Goal: Task Accomplishment & Management: Complete application form

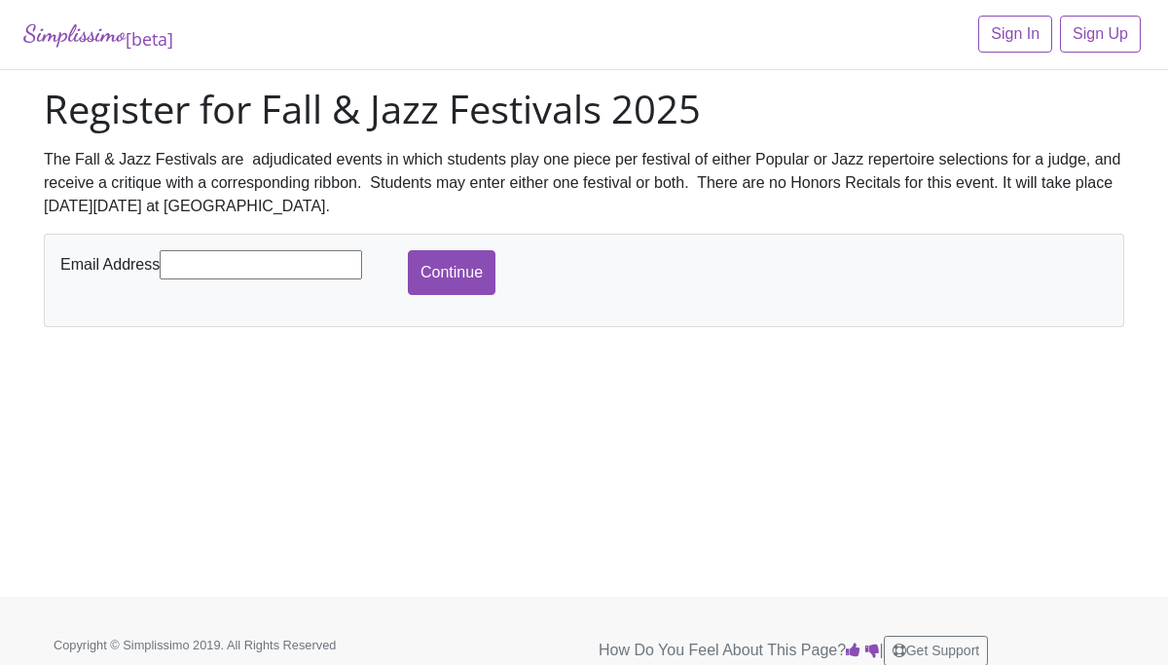
click at [231, 265] on input "text" at bounding box center [261, 264] width 203 height 29
type input "[EMAIL_ADDRESS][DOMAIN_NAME]"
click at [453, 284] on input "Continue" at bounding box center [452, 272] width 88 height 45
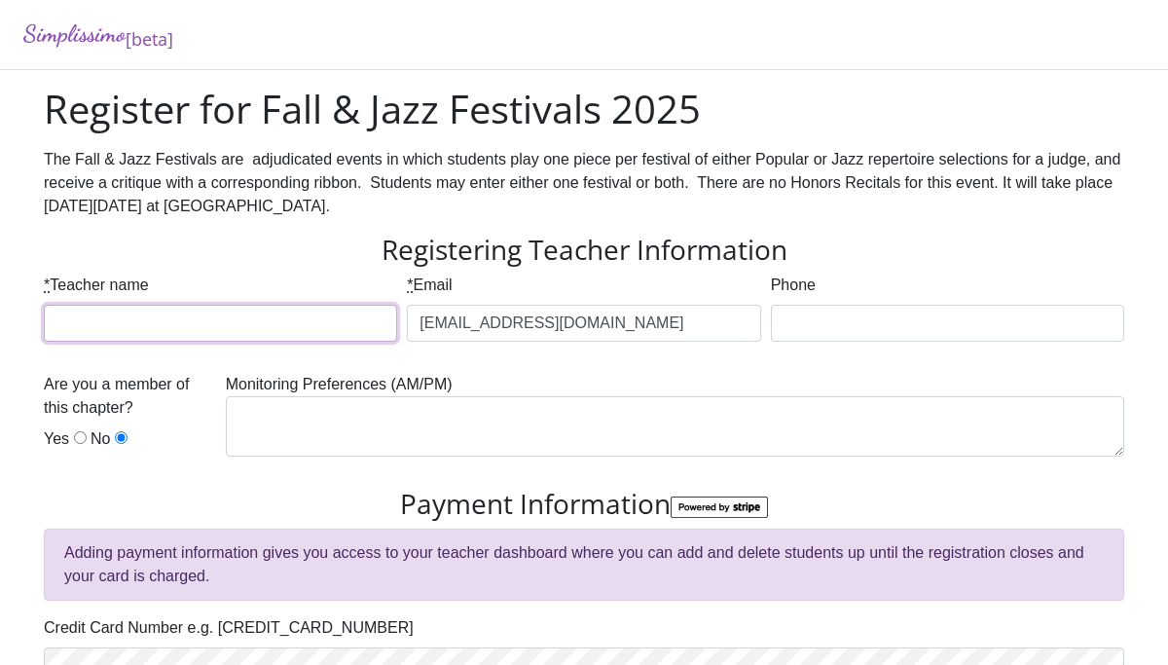
click at [281, 324] on input "* Teacher name" at bounding box center [220, 323] width 353 height 37
type input "Sarah Alexander"
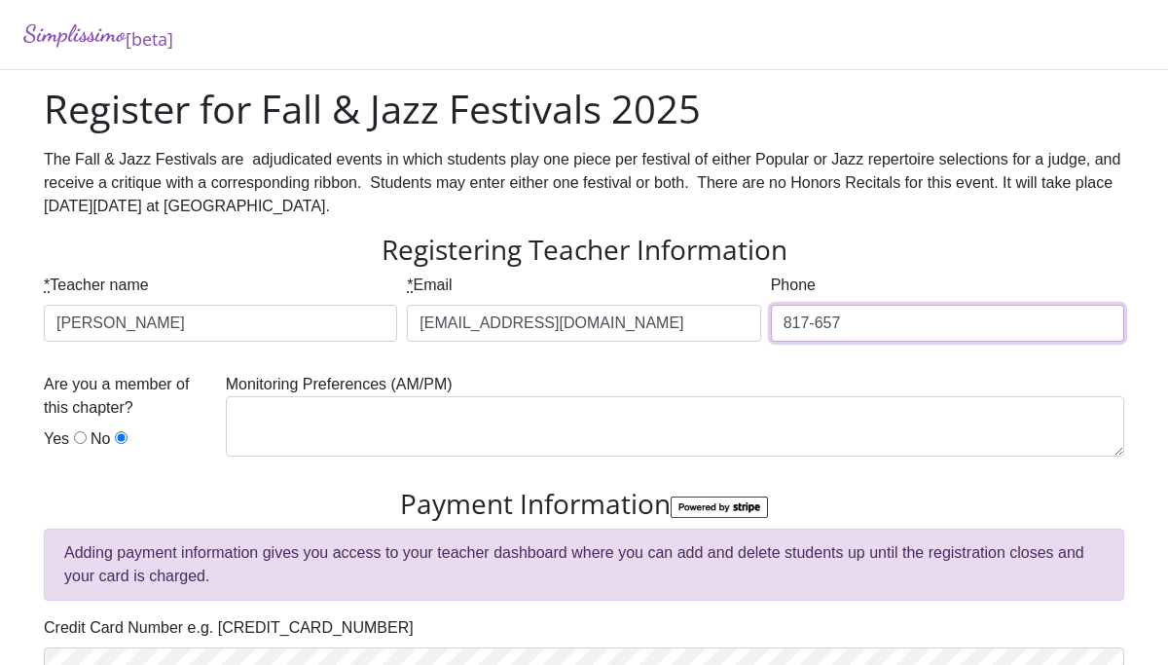
type input "817-657-2488"
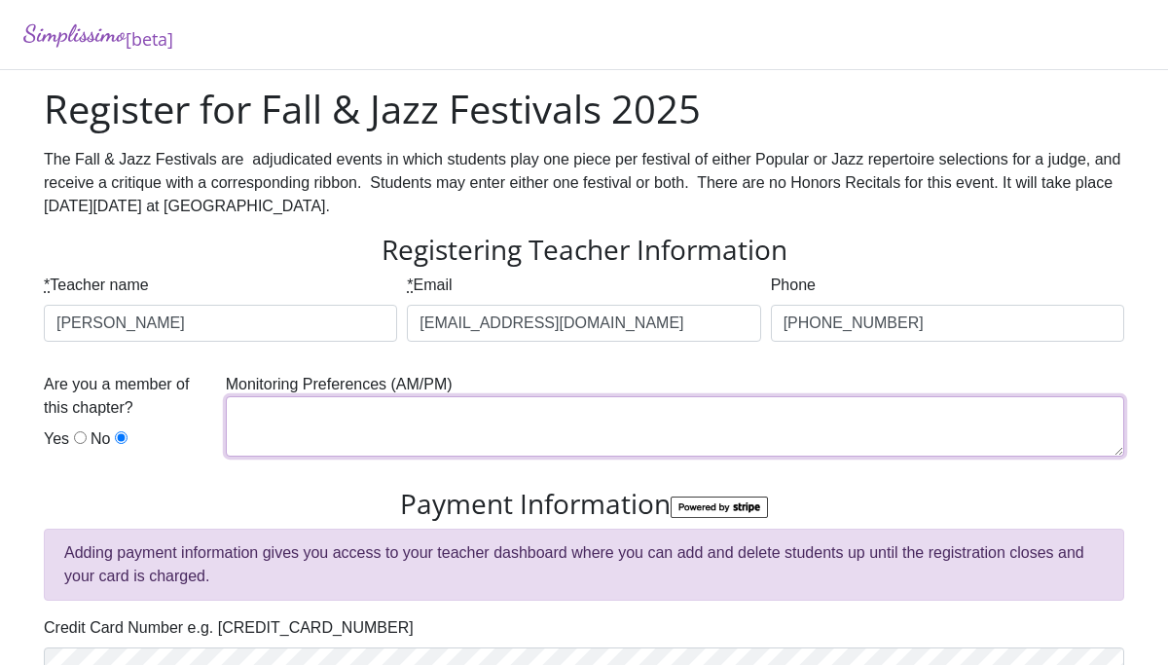
click at [430, 426] on textarea at bounding box center [675, 426] width 899 height 60
type textarea "AM"
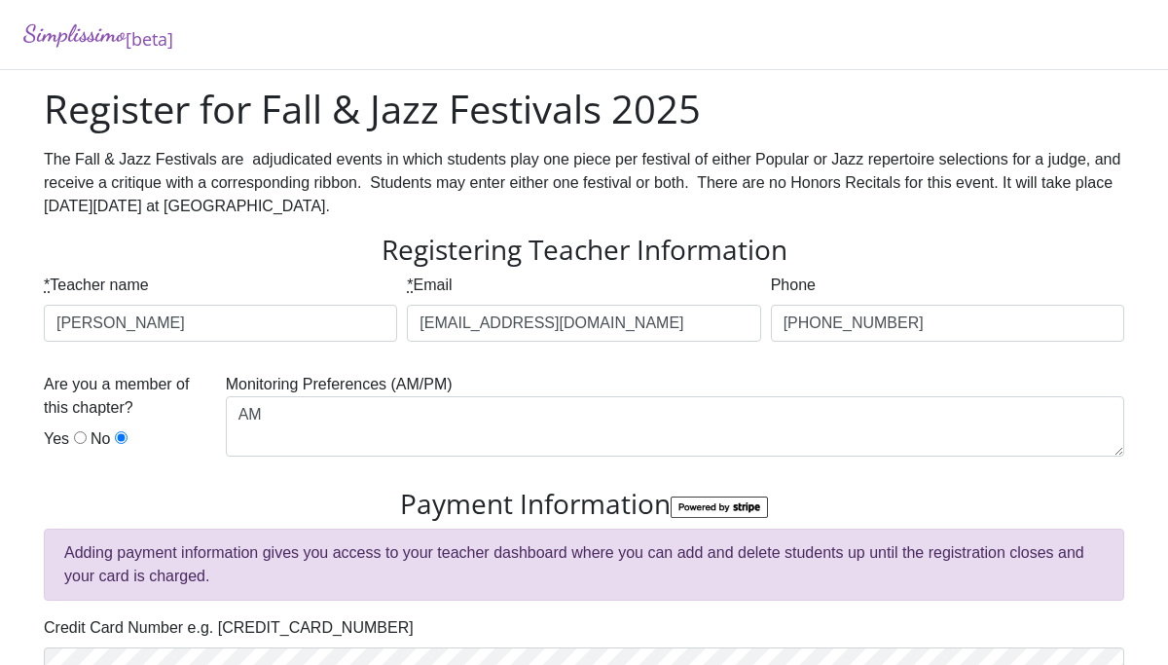
click at [75, 439] on input "Yes" at bounding box center [80, 437] width 13 height 13
radio input "true"
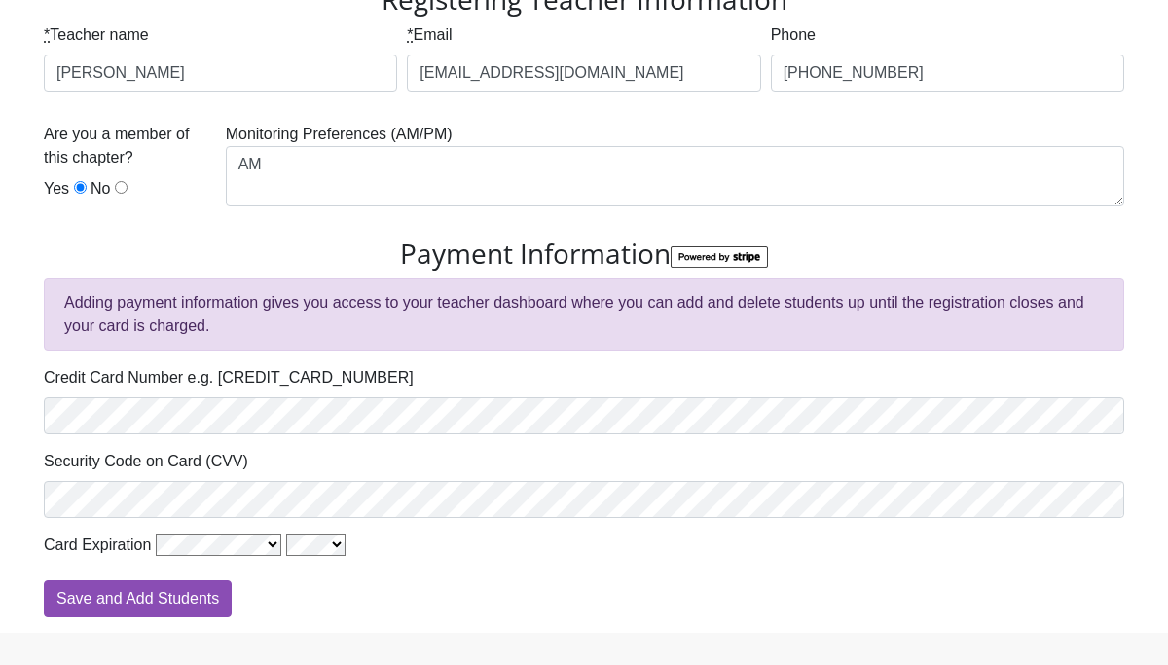
scroll to position [269, 0]
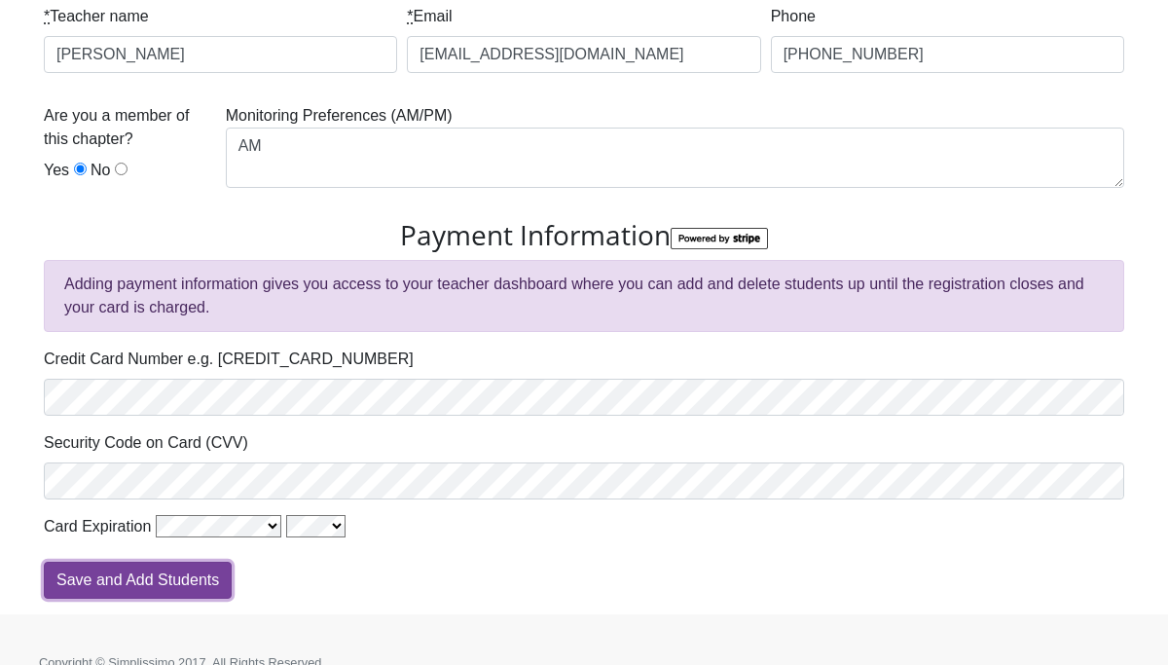
click at [155, 585] on input "Save and Add Students" at bounding box center [138, 580] width 188 height 37
type input "Processing"
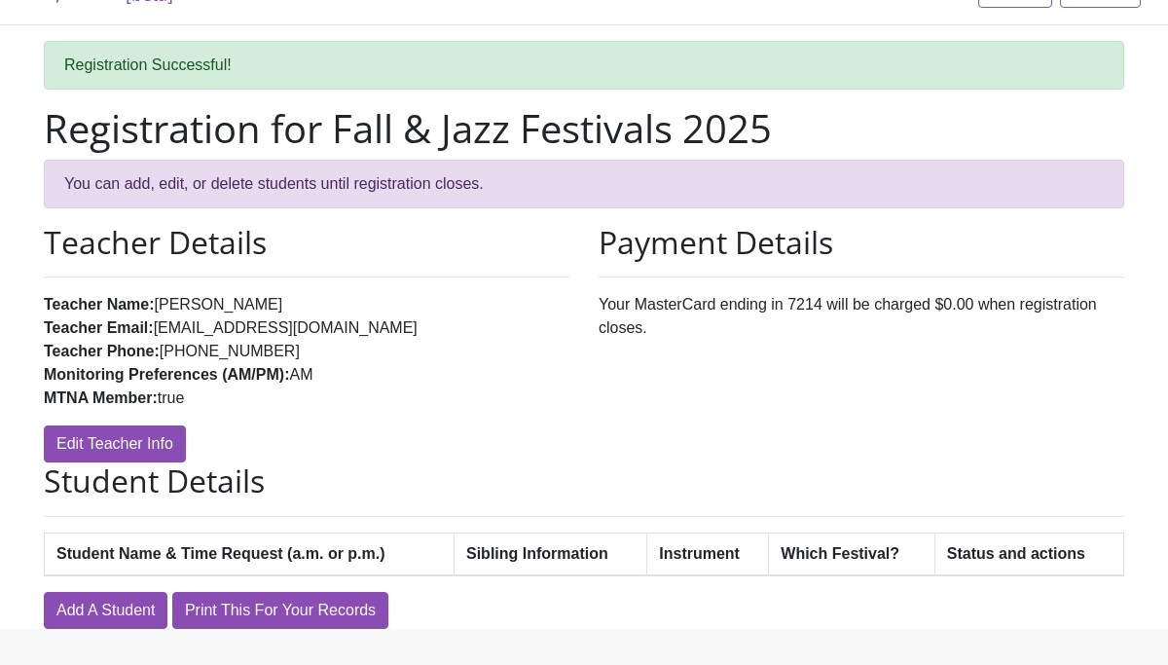
scroll to position [93, 0]
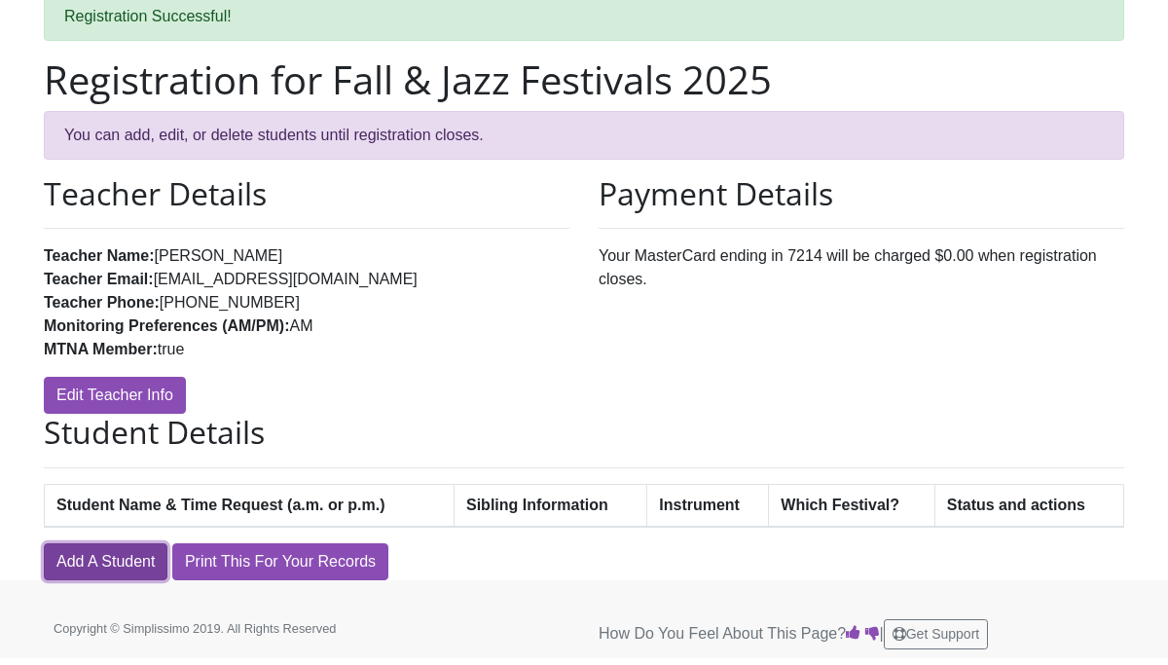
click at [100, 557] on link "Add A Student" at bounding box center [106, 561] width 124 height 37
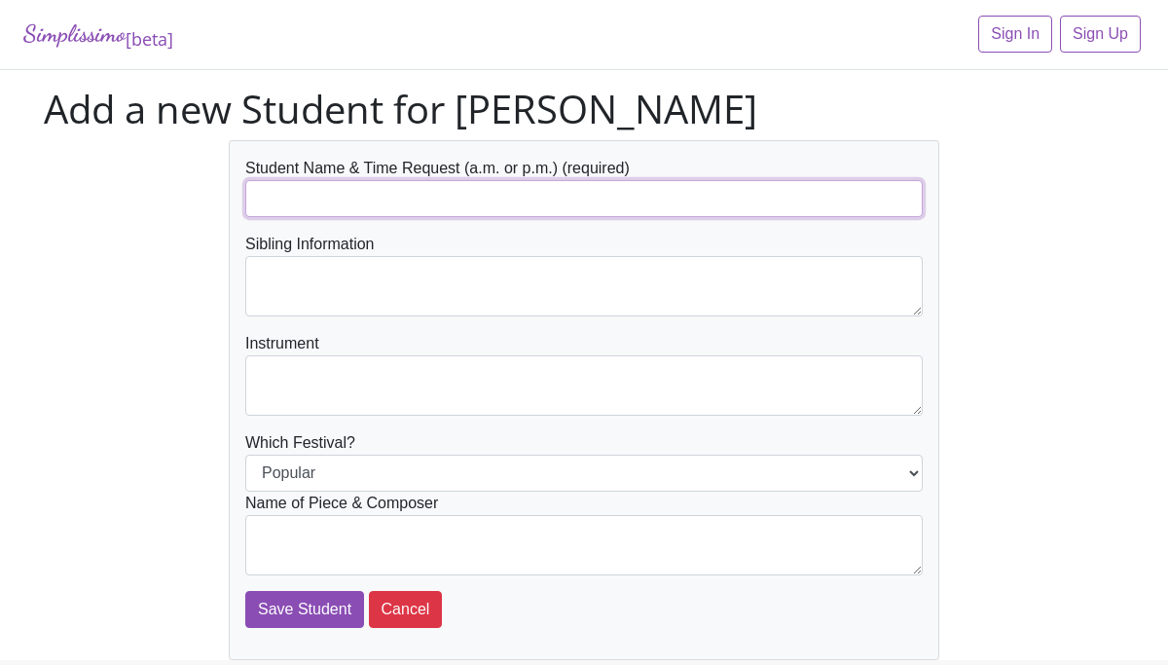
click at [392, 199] on input "text" at bounding box center [584, 198] width 678 height 37
type input "Lucy Turner"
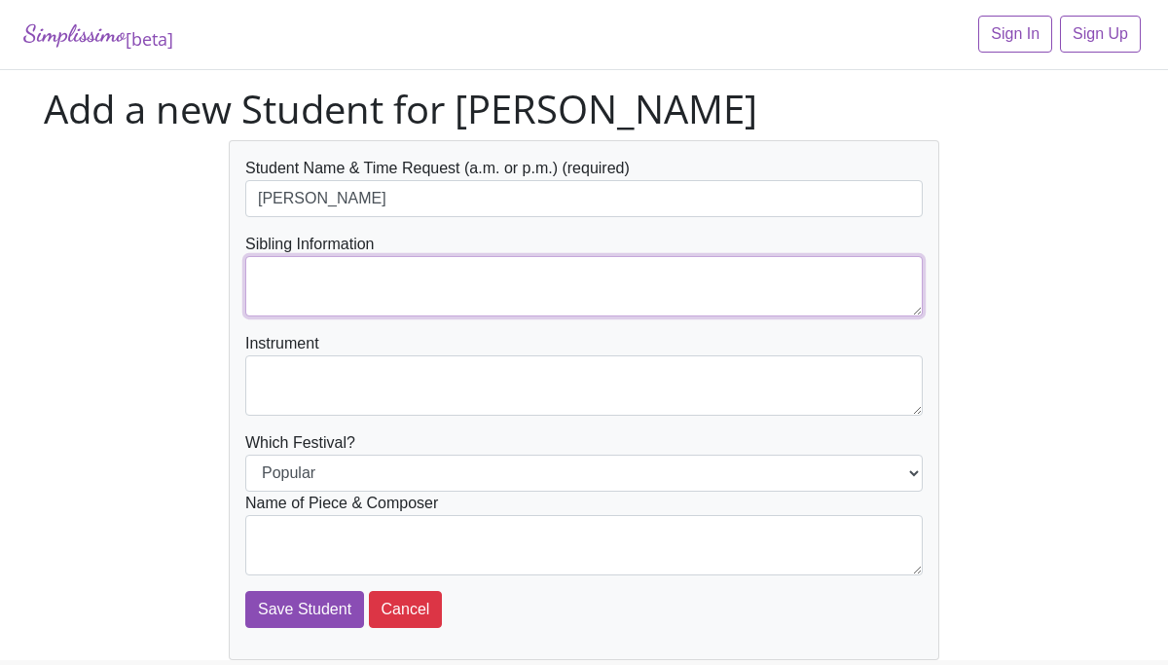
click at [372, 291] on textarea at bounding box center [584, 286] width 678 height 60
type textarea "Caroline Turner"
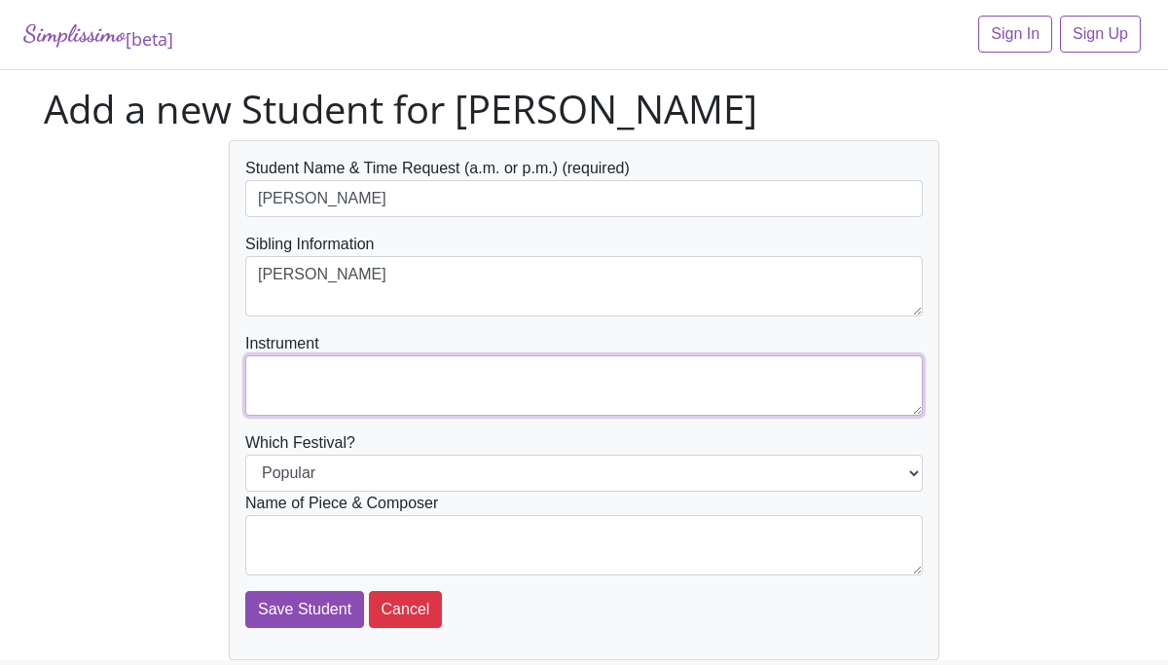
click at [365, 375] on textarea at bounding box center [584, 385] width 678 height 60
type textarea "Piano"
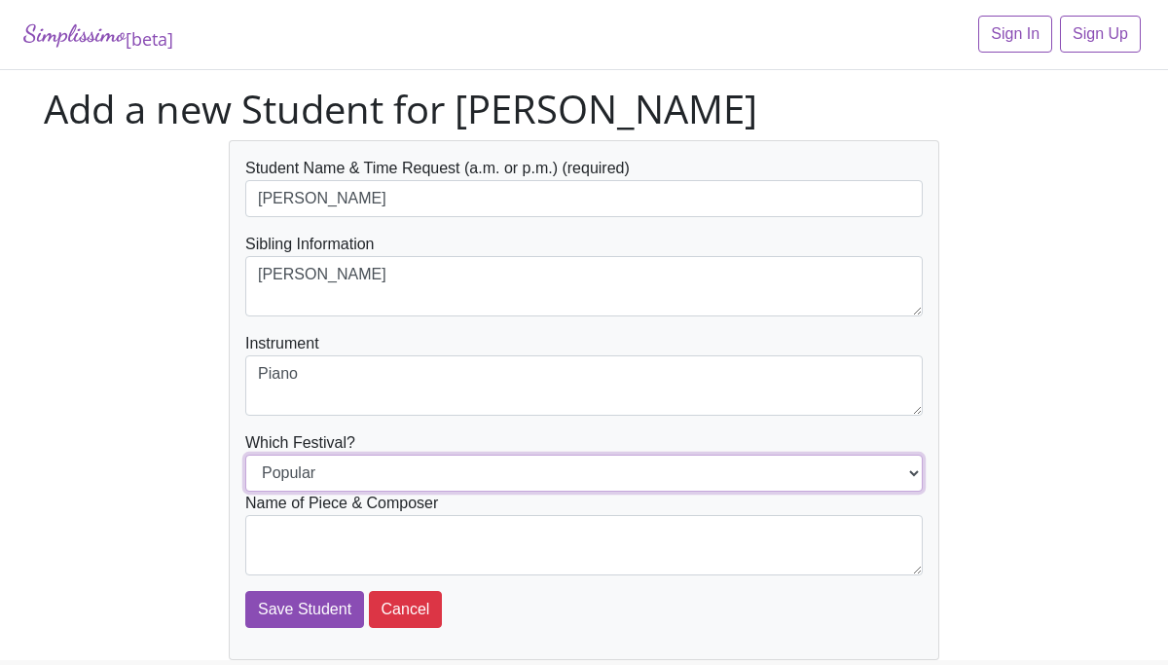
click at [343, 475] on select "Popular Jazz" at bounding box center [584, 473] width 678 height 37
click at [245, 455] on select "Popular Jazz" at bounding box center [584, 473] width 678 height 37
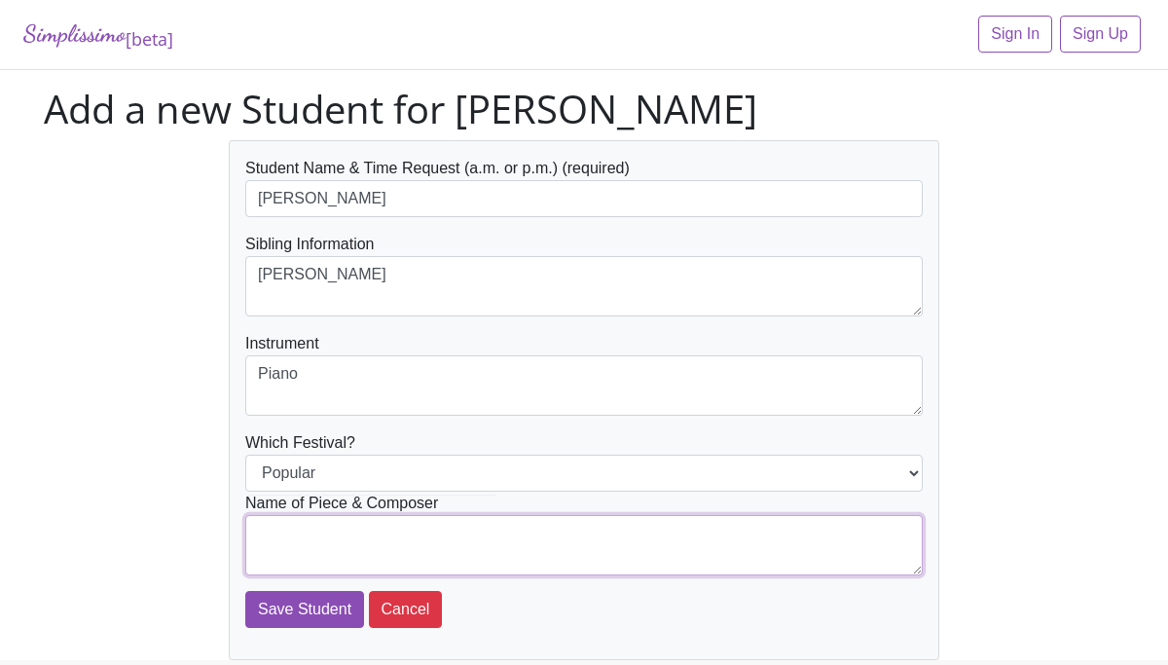
click at [315, 532] on textarea at bounding box center [584, 545] width 678 height 60
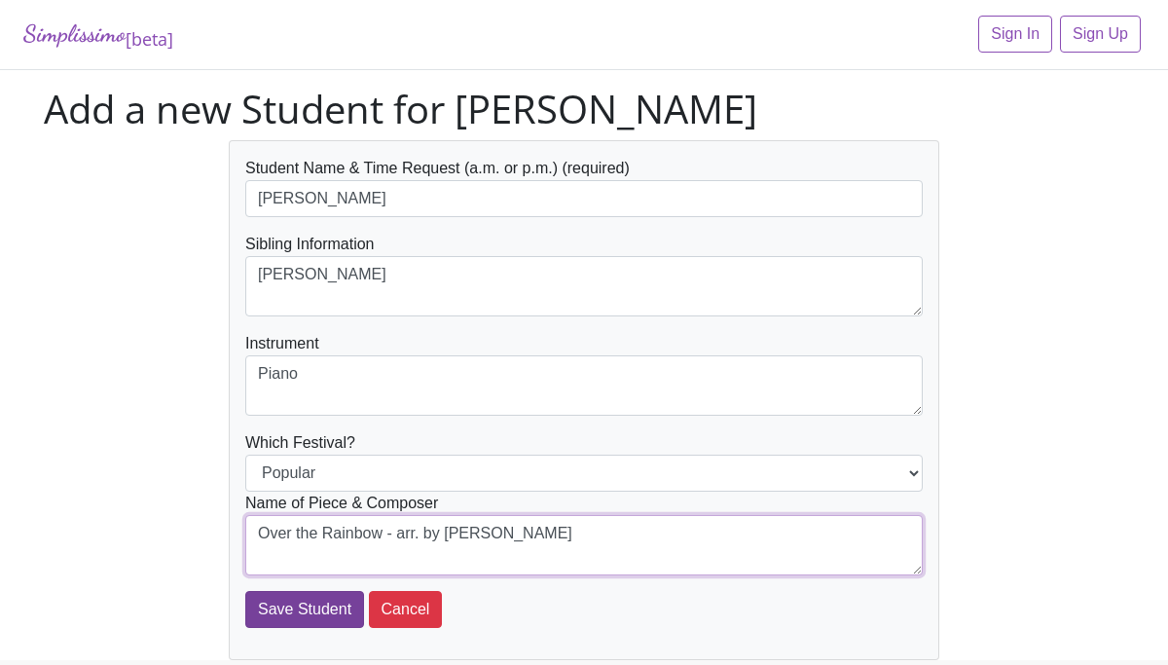
type textarea "Over the Rainbow - arr. by Matz"
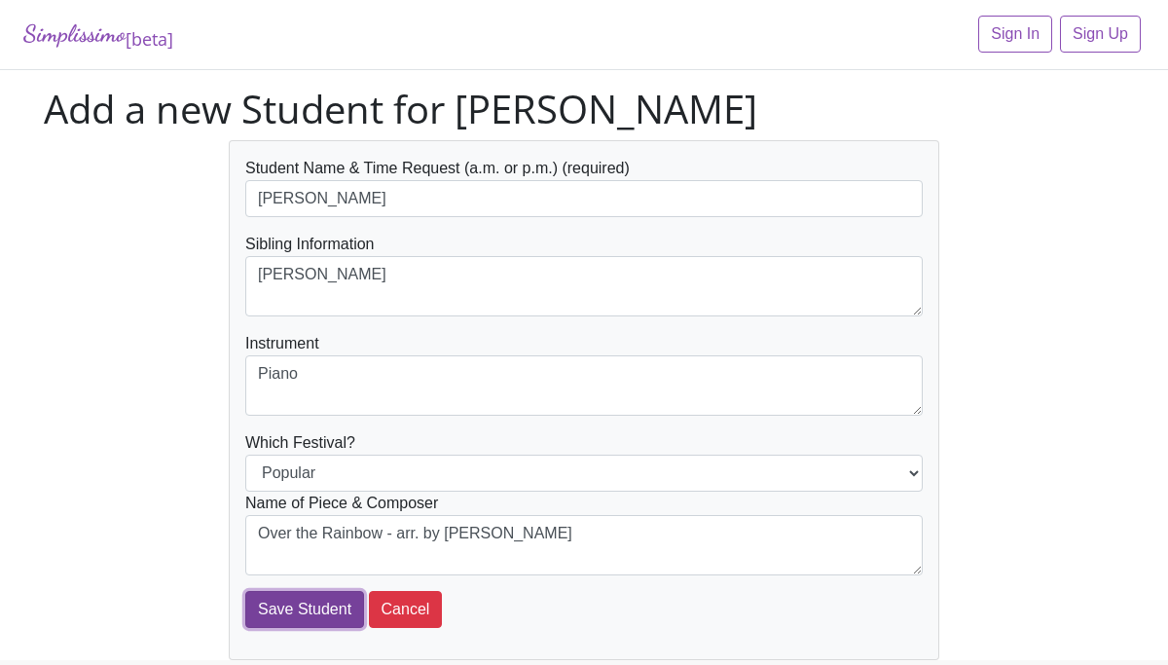
click at [300, 615] on input "Save Student" at bounding box center [304, 609] width 119 height 37
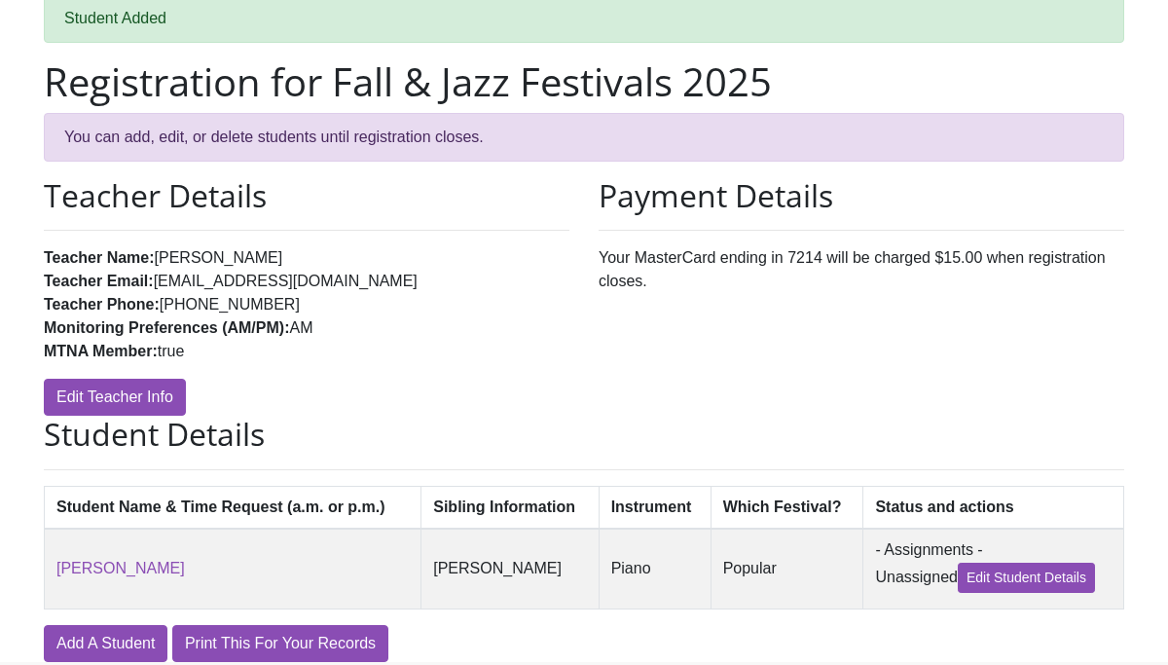
scroll to position [174, 0]
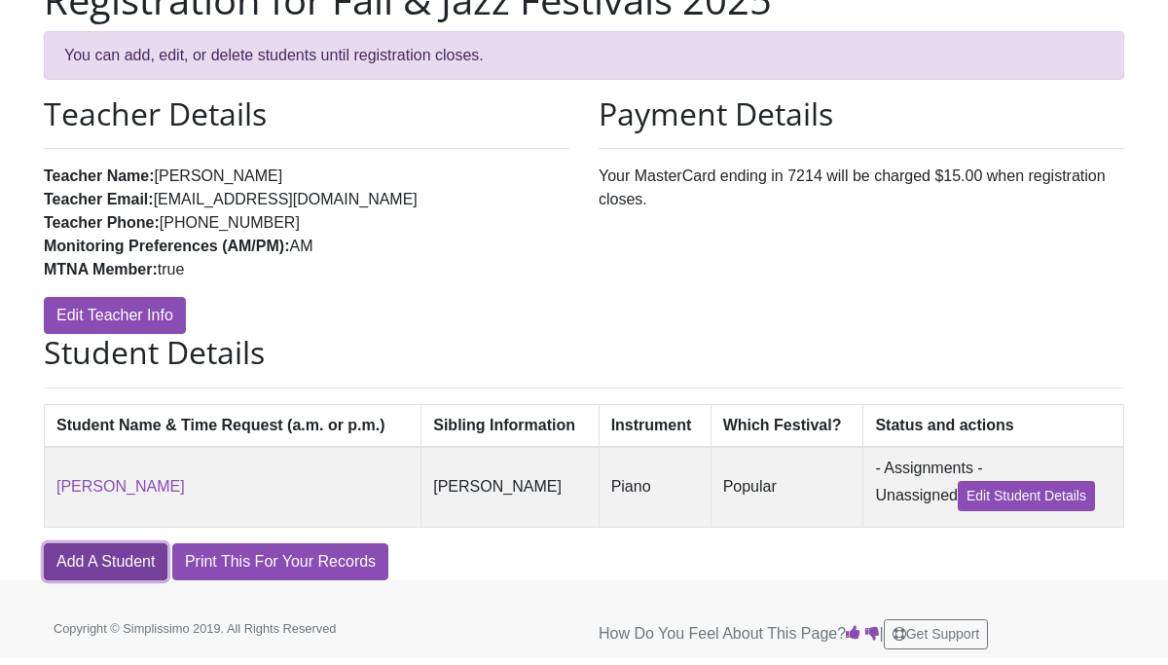
click at [114, 563] on link "Add A Student" at bounding box center [106, 561] width 124 height 37
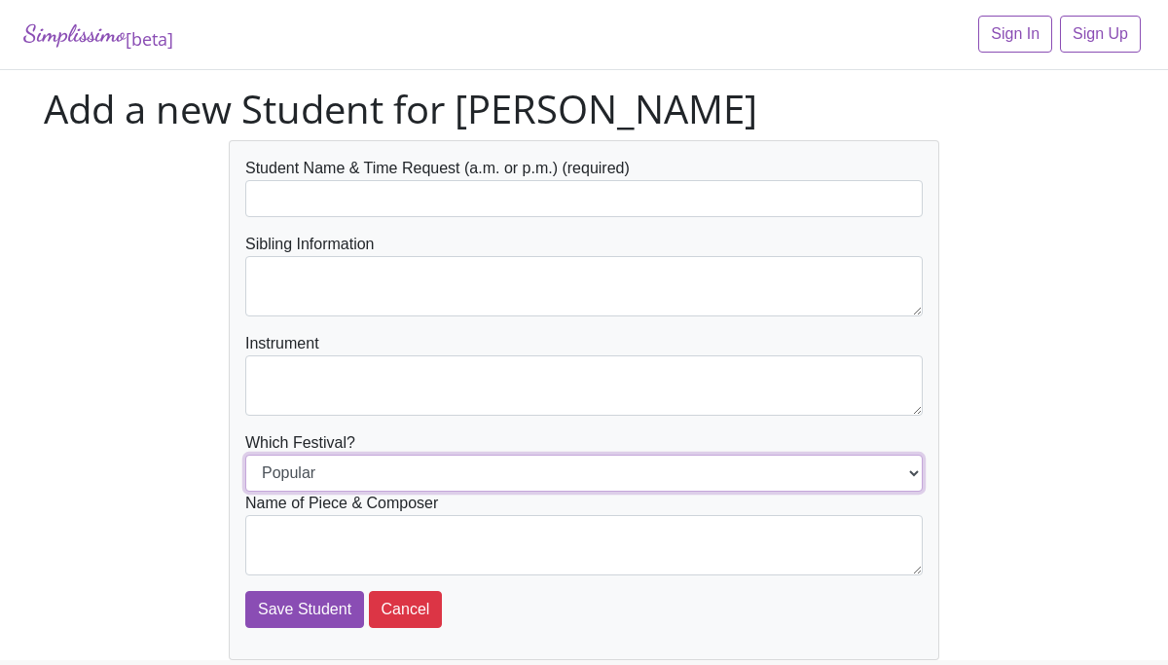
click at [281, 468] on select "Popular Jazz" at bounding box center [584, 473] width 678 height 37
select select "Jazz"
click at [245, 455] on select "Popular Jazz" at bounding box center [584, 473] width 678 height 37
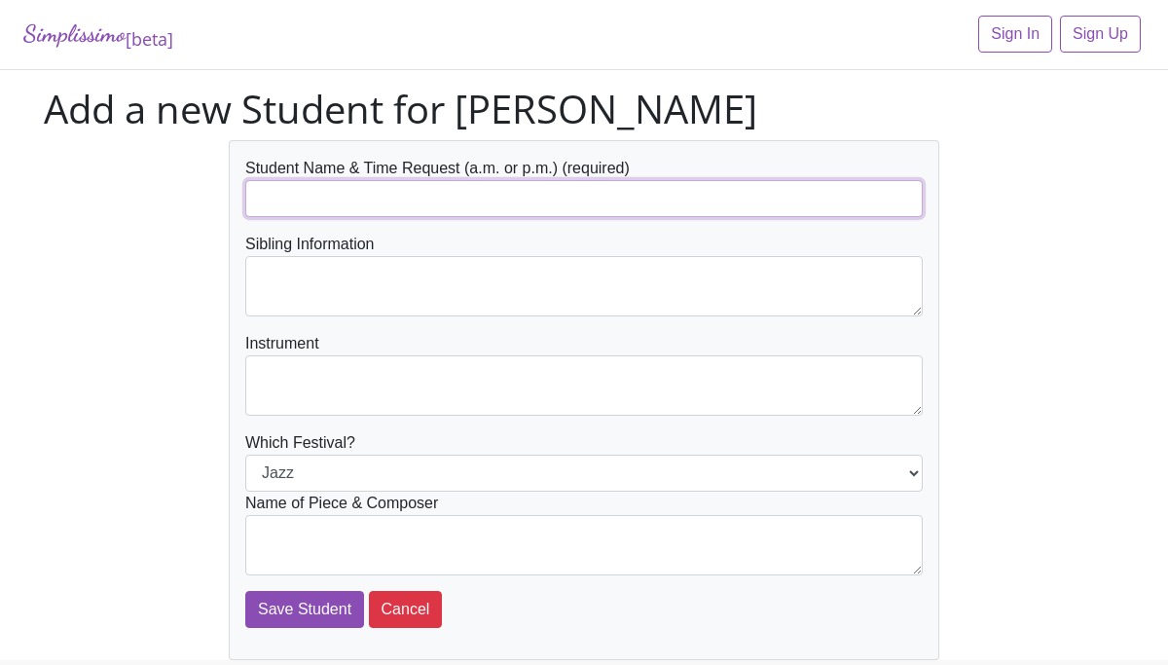
click at [361, 192] on input "text" at bounding box center [584, 198] width 678 height 37
type input "Lucy Turner"
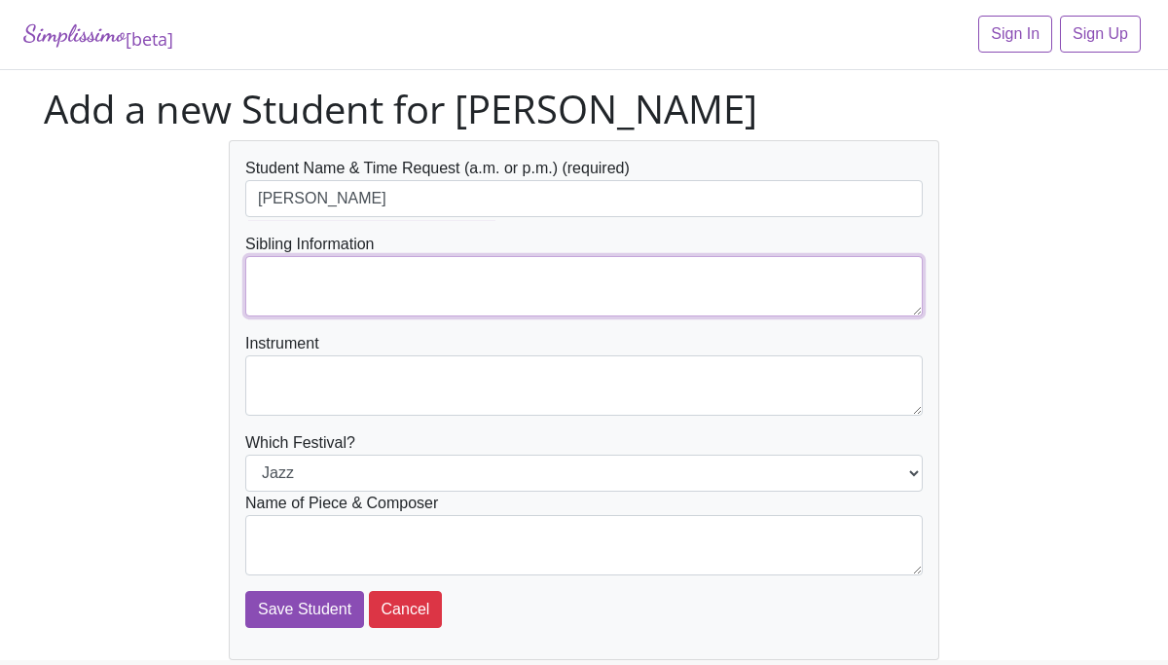
click at [413, 281] on textarea at bounding box center [584, 286] width 678 height 60
type textarea "Caroline Turner"
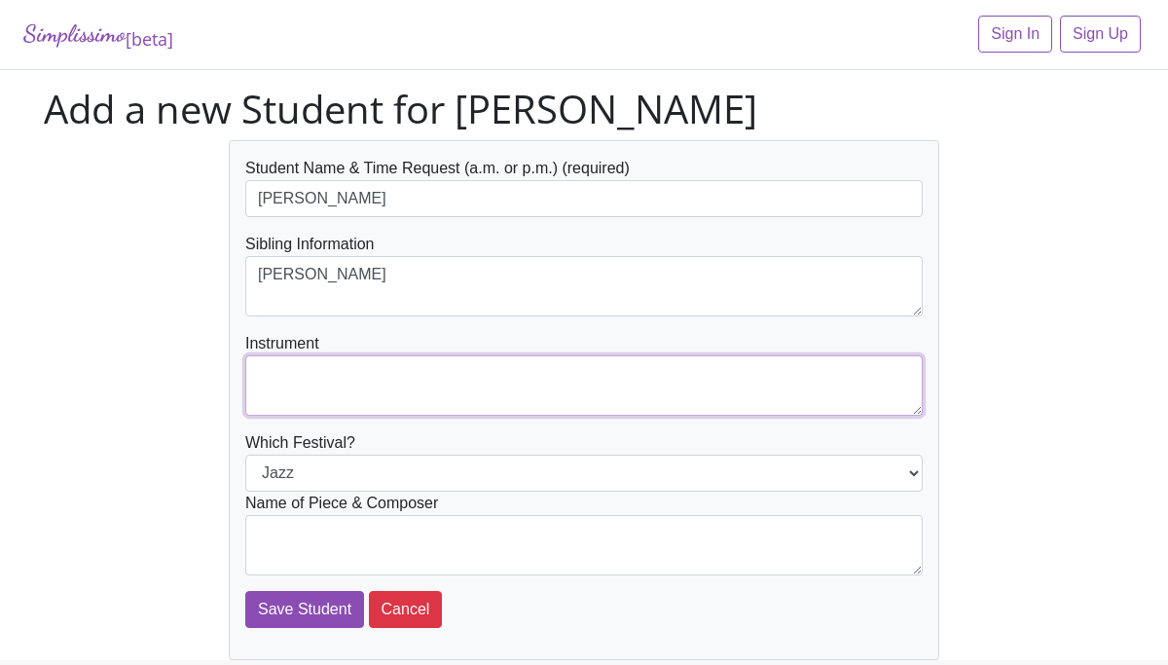
click at [413, 381] on textarea at bounding box center [584, 385] width 678 height 60
type textarea "Piano"
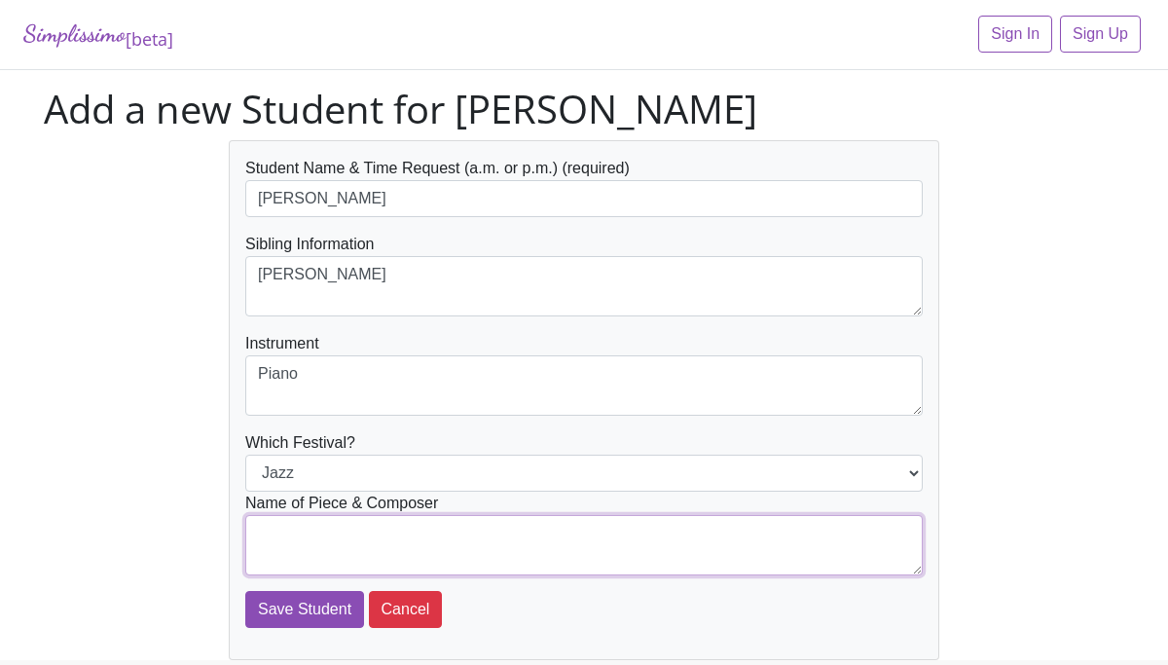
click at [408, 532] on textarea at bounding box center [584, 545] width 678 height 60
type textarea "Oregon Trail - Rollin"
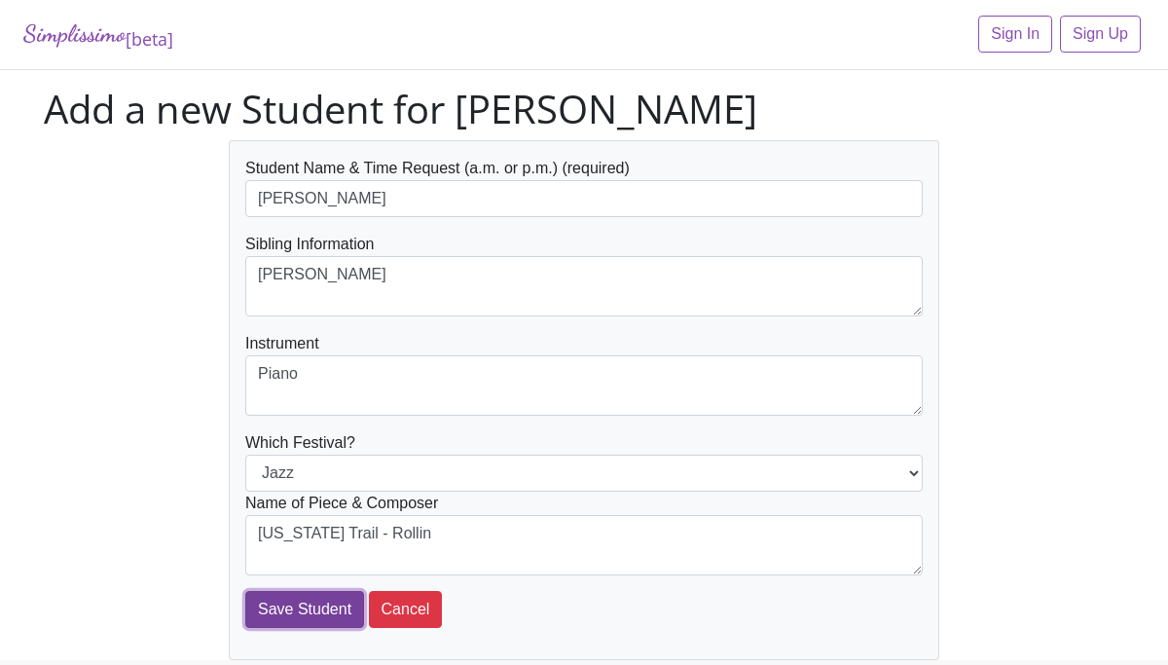
click at [314, 605] on input "Save Student" at bounding box center [304, 609] width 119 height 37
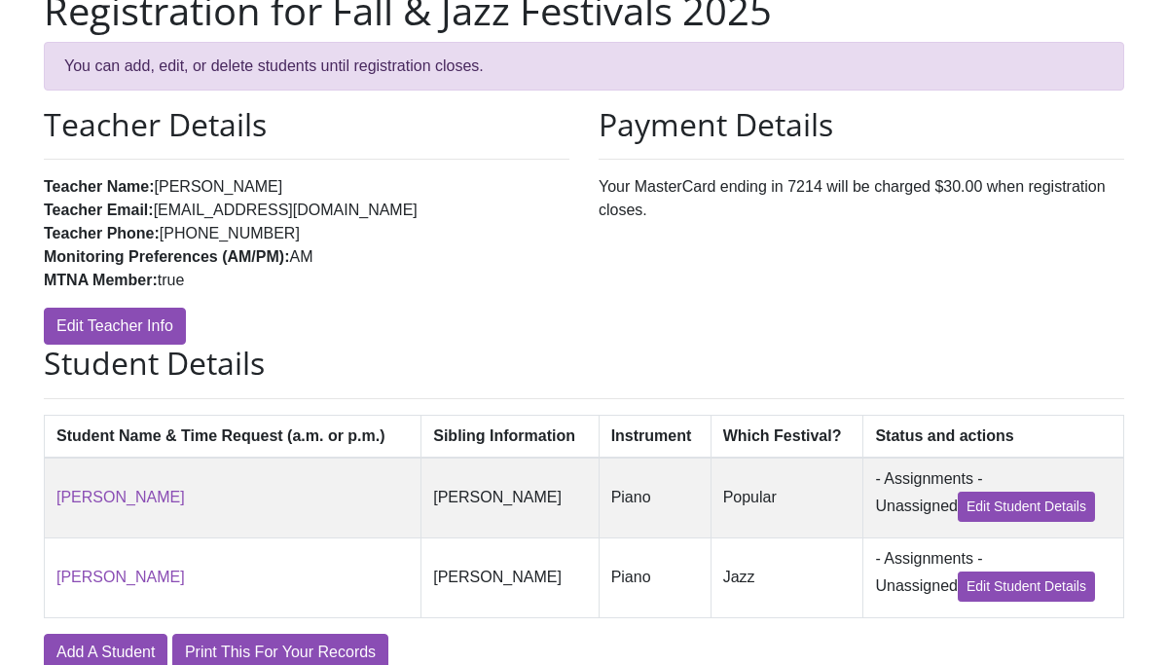
scroll to position [255, 0]
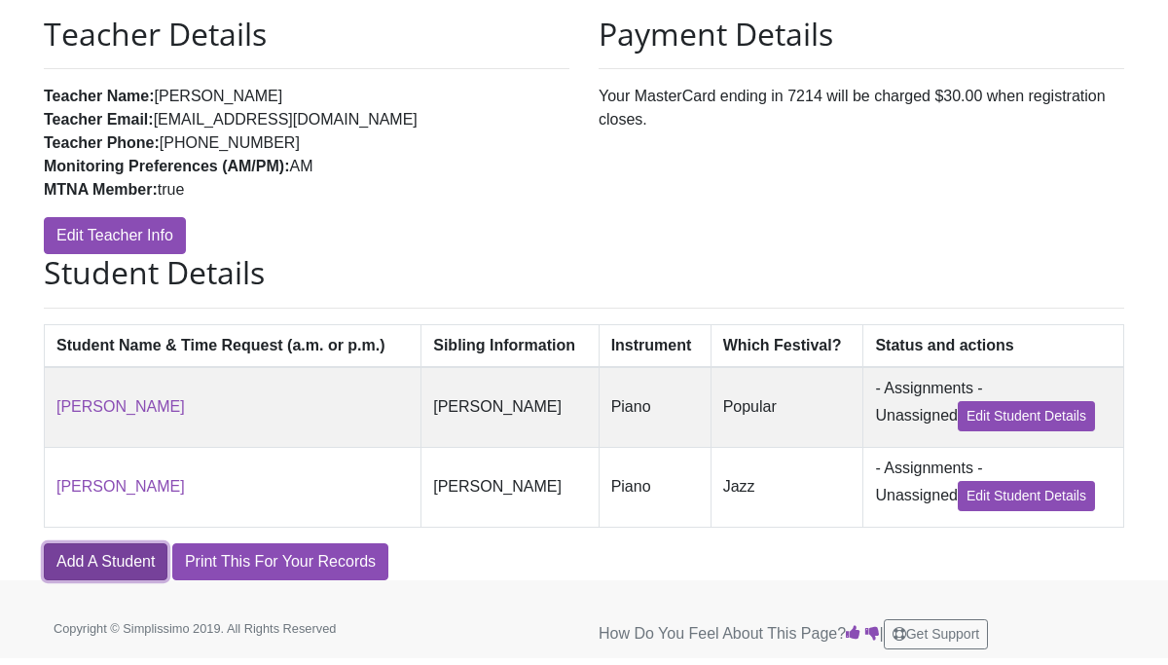
click at [102, 566] on link "Add A Student" at bounding box center [106, 561] width 124 height 37
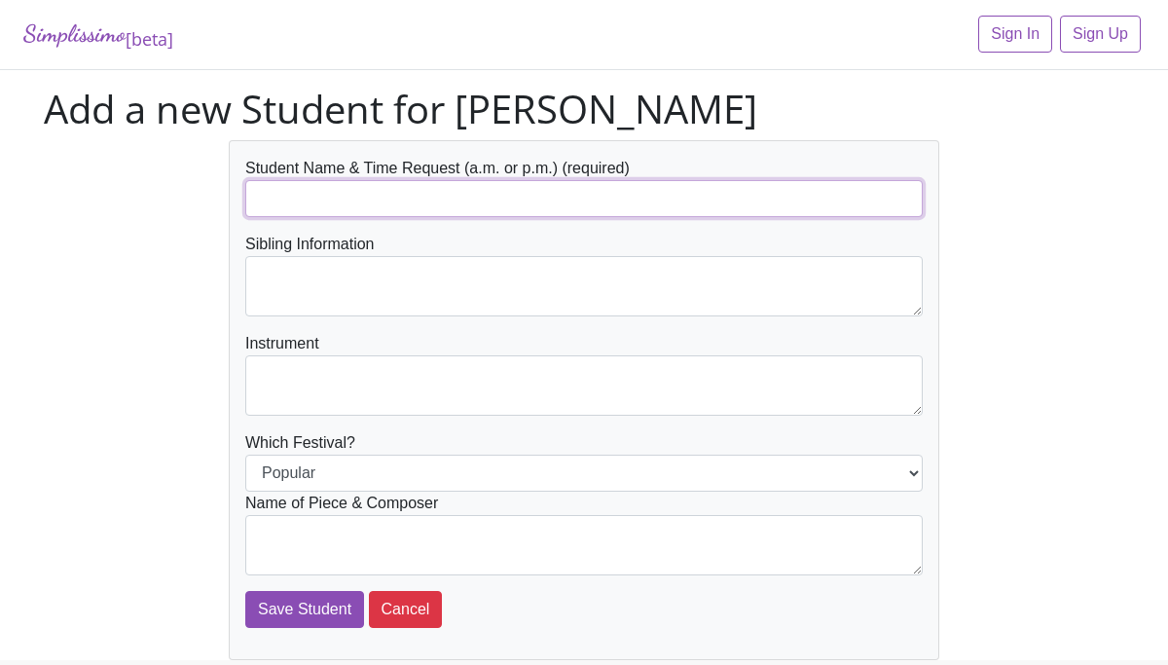
click at [284, 204] on input "text" at bounding box center [584, 198] width 678 height 37
type input "[PERSON_NAME]"
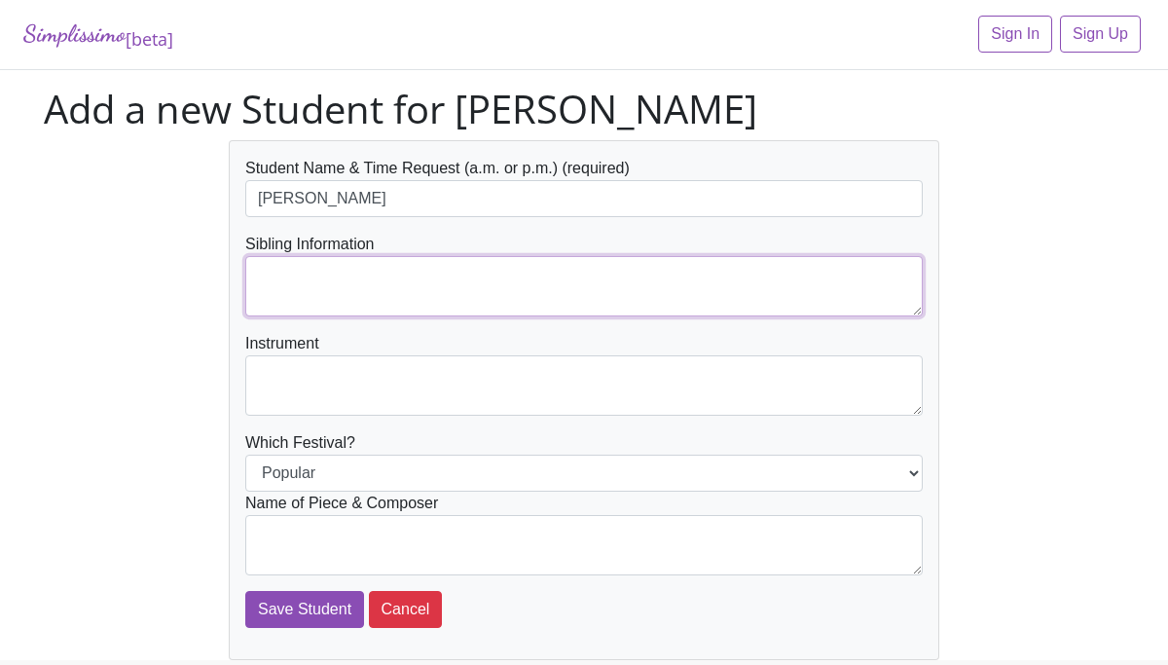
click at [288, 284] on textarea at bounding box center [584, 286] width 678 height 60
type textarea "Lucy Turner"
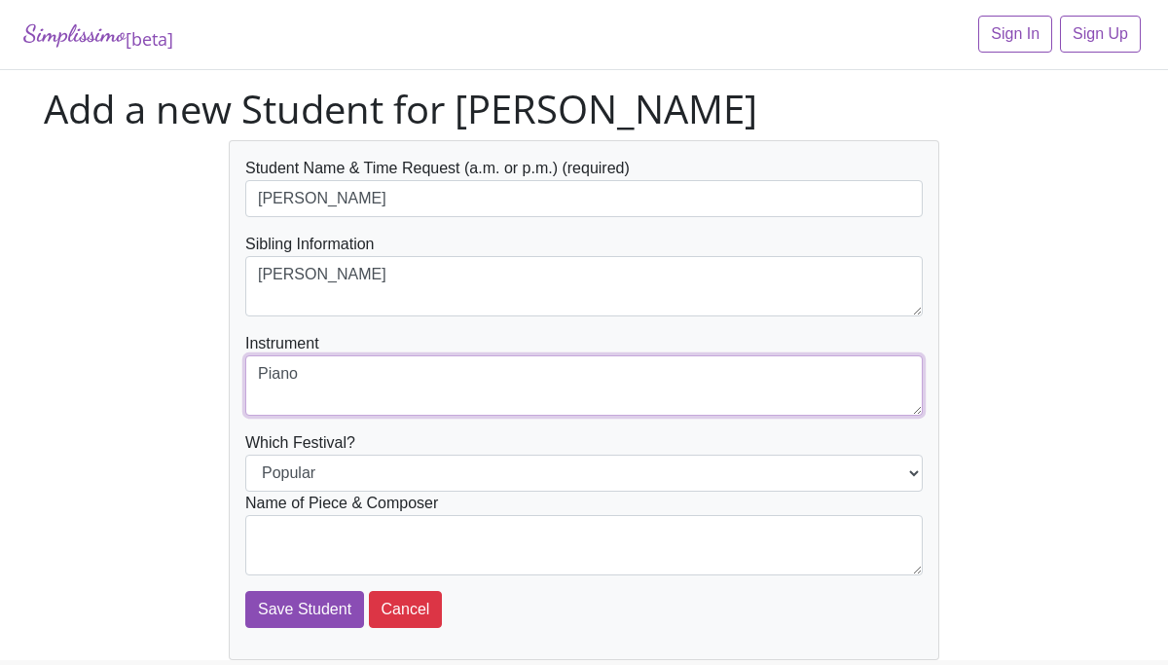
type textarea "Piano"
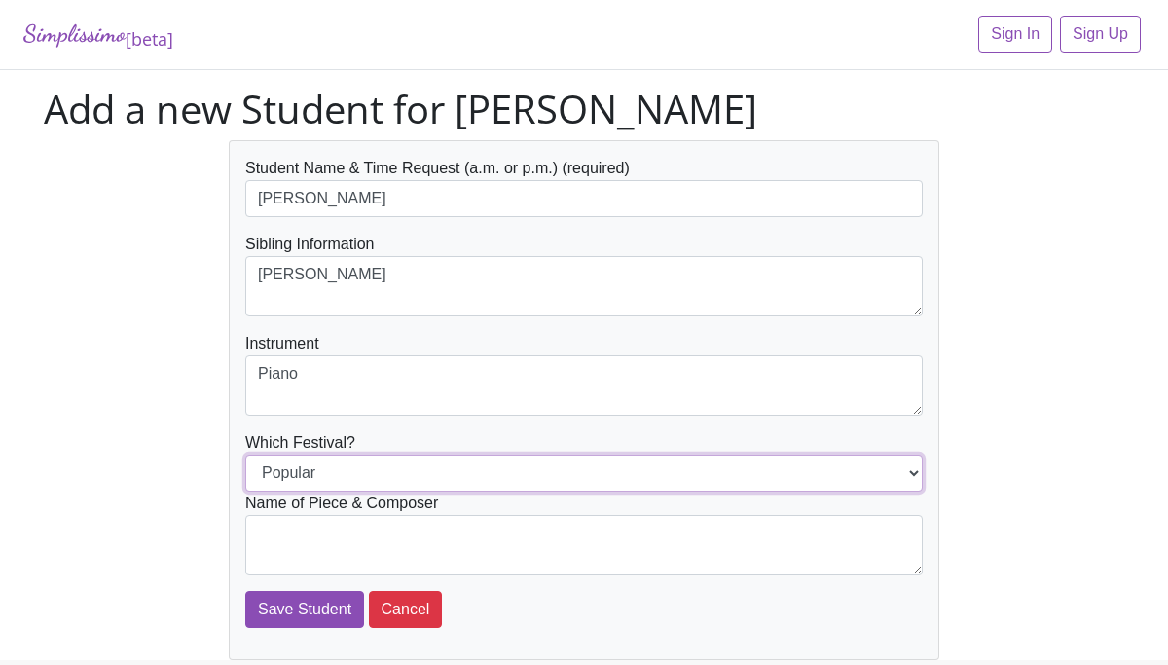
click at [332, 467] on select "Popular Jazz" at bounding box center [584, 473] width 678 height 37
select select "Jazz"
click at [245, 455] on select "Popular Jazz" at bounding box center [584, 473] width 678 height 37
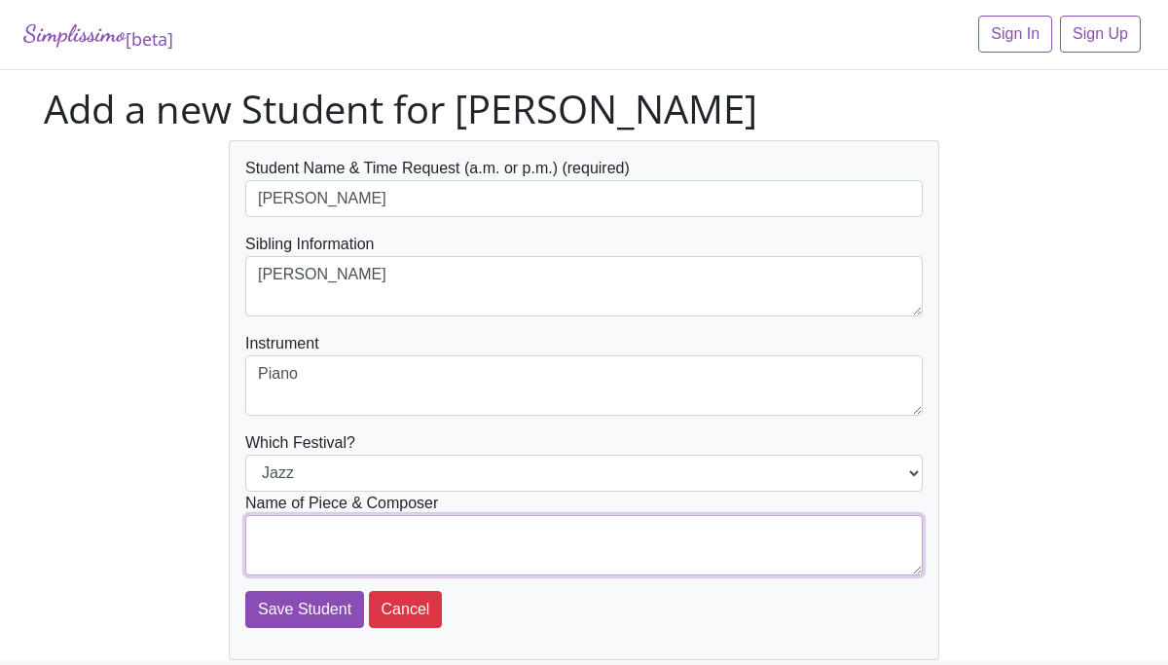
click at [332, 523] on textarea at bounding box center [584, 545] width 678 height 60
type textarea "Boogie - Matz"
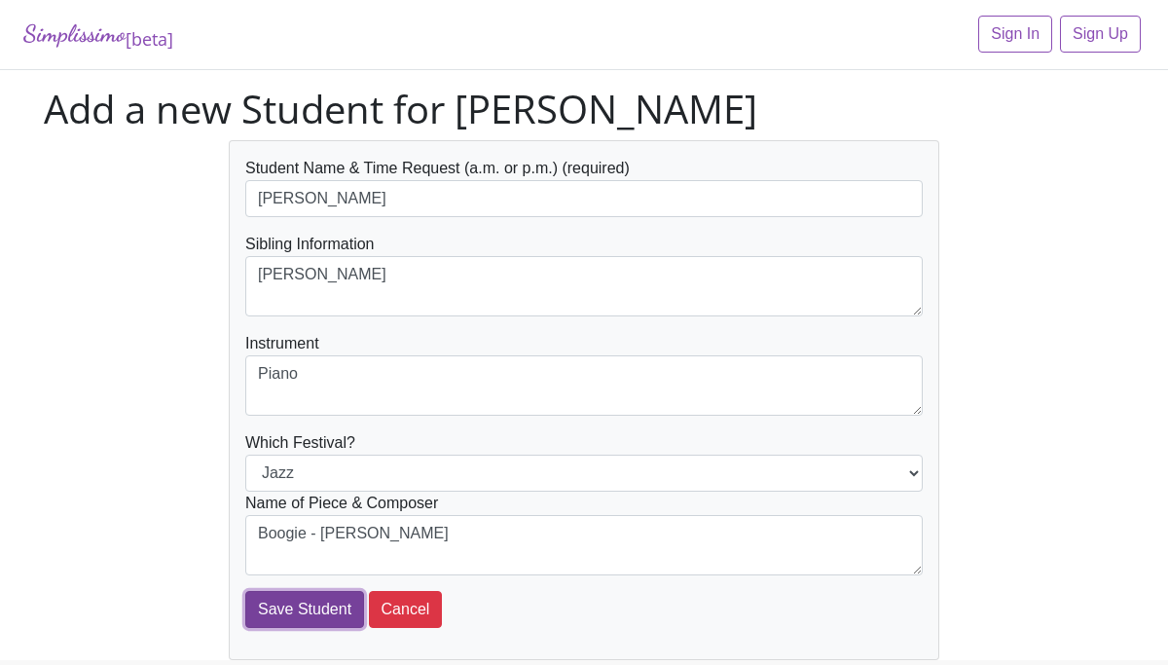
click at [285, 620] on input "Save Student" at bounding box center [304, 609] width 119 height 37
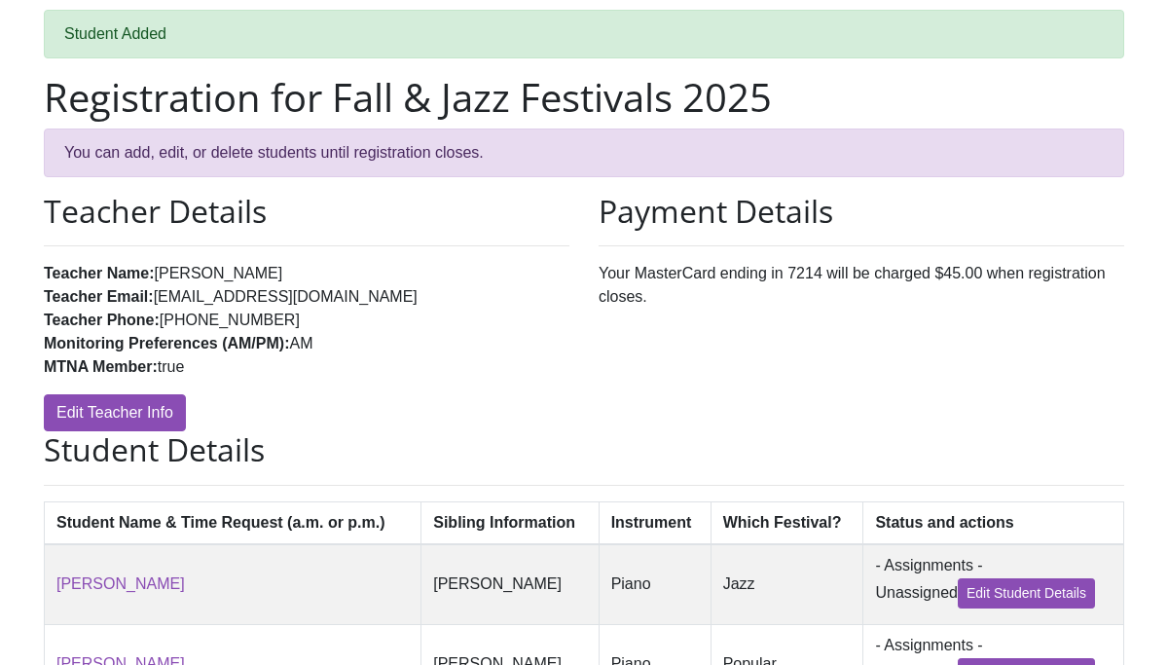
scroll to position [90, 0]
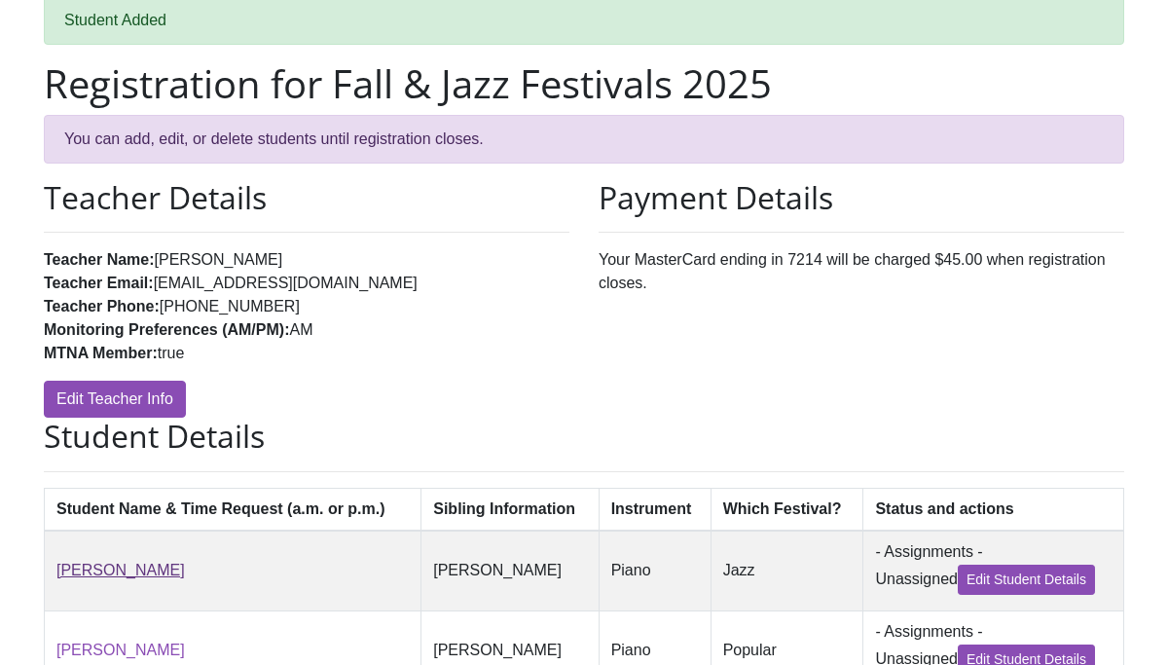
click at [152, 573] on link "[PERSON_NAME]" at bounding box center [120, 570] width 129 height 17
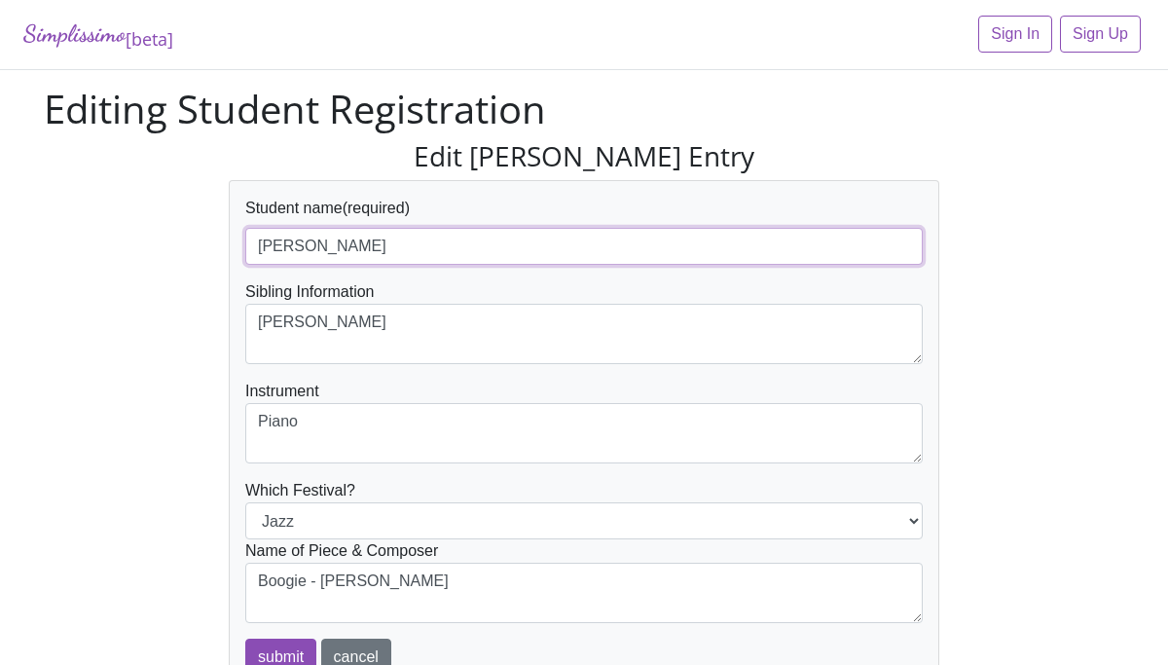
click at [454, 245] on input "[PERSON_NAME]" at bounding box center [584, 246] width 678 height 37
drag, startPoint x: 577, startPoint y: 245, endPoint x: 386, endPoint y: 247, distance: 191.8
click at [386, 247] on input "[PERSON_NAME] - AM (around 11 if possible)" at bounding box center [584, 246] width 678 height 37
type input "[PERSON_NAME] - AM (around 11 if possible)"
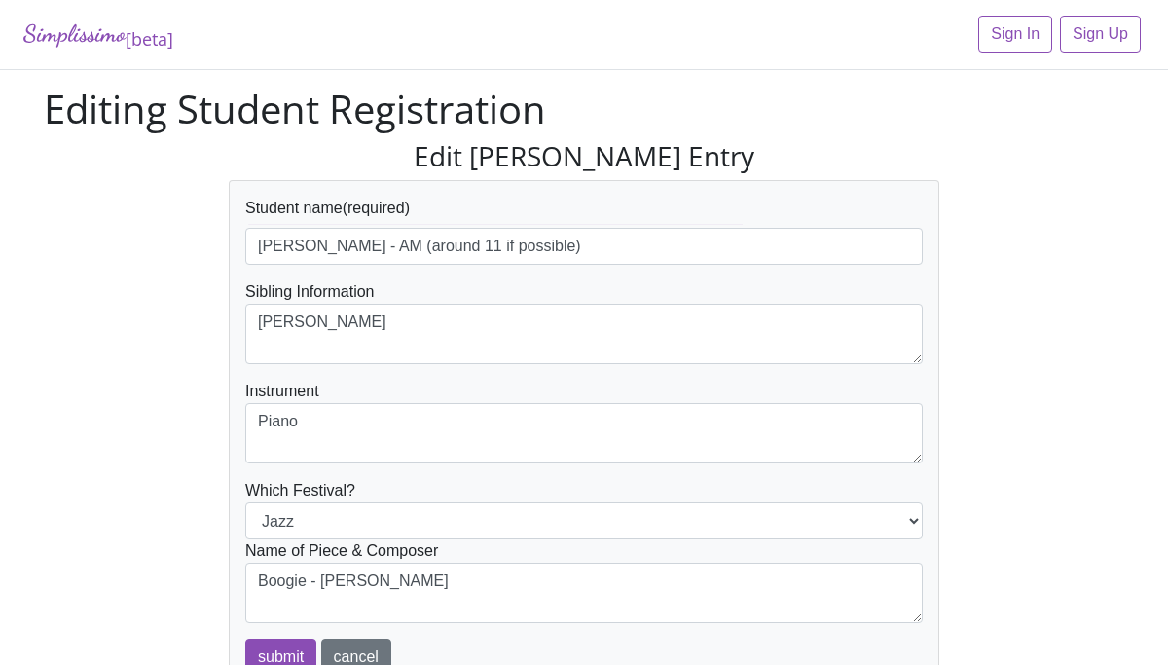
click at [1014, 339] on div "Edit Caroline Turner's Entry Student name (required) Caroline Turner - AM (arou…" at bounding box center [584, 443] width 1110 height 606
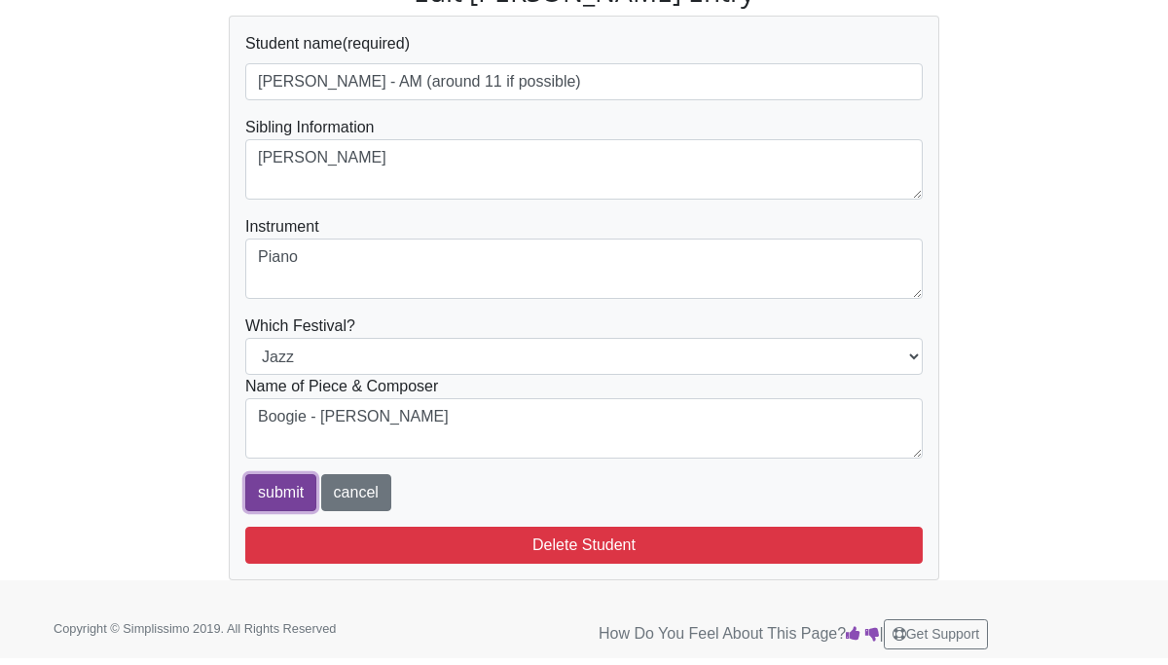
click at [300, 493] on input "submit" at bounding box center [280, 492] width 71 height 37
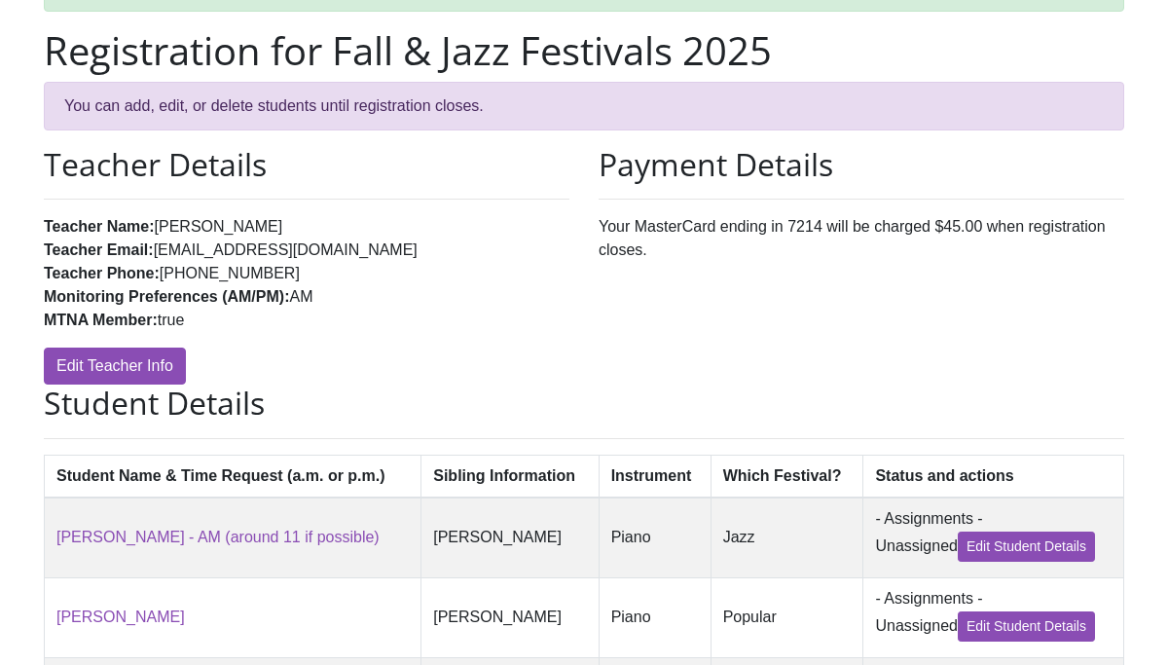
scroll to position [260, 0]
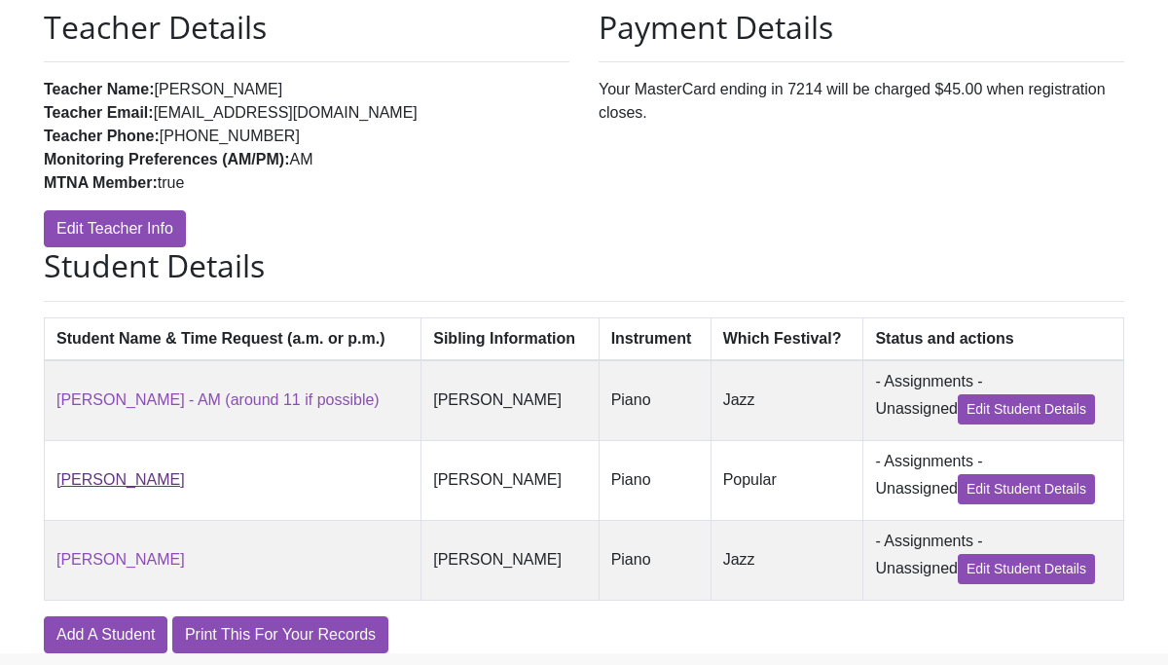
click at [93, 487] on link "Lucy Turner" at bounding box center [120, 479] width 129 height 17
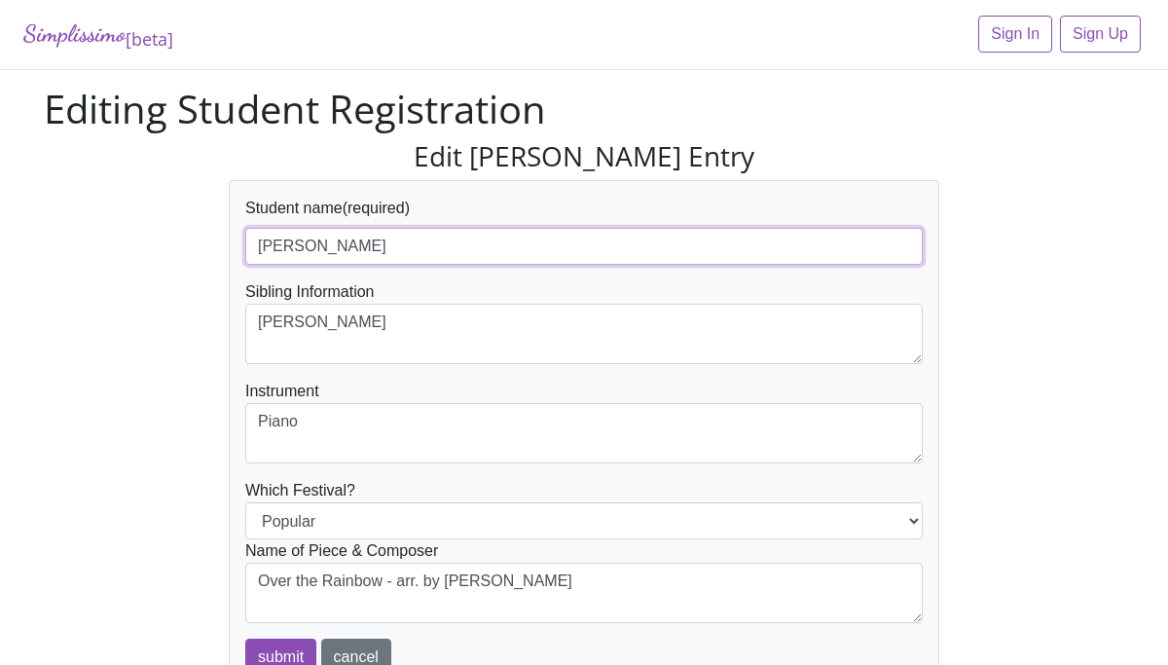
click at [371, 241] on input "Lucy Turner" at bounding box center [584, 246] width 678 height 37
paste input "AM (around 11 if possible)"
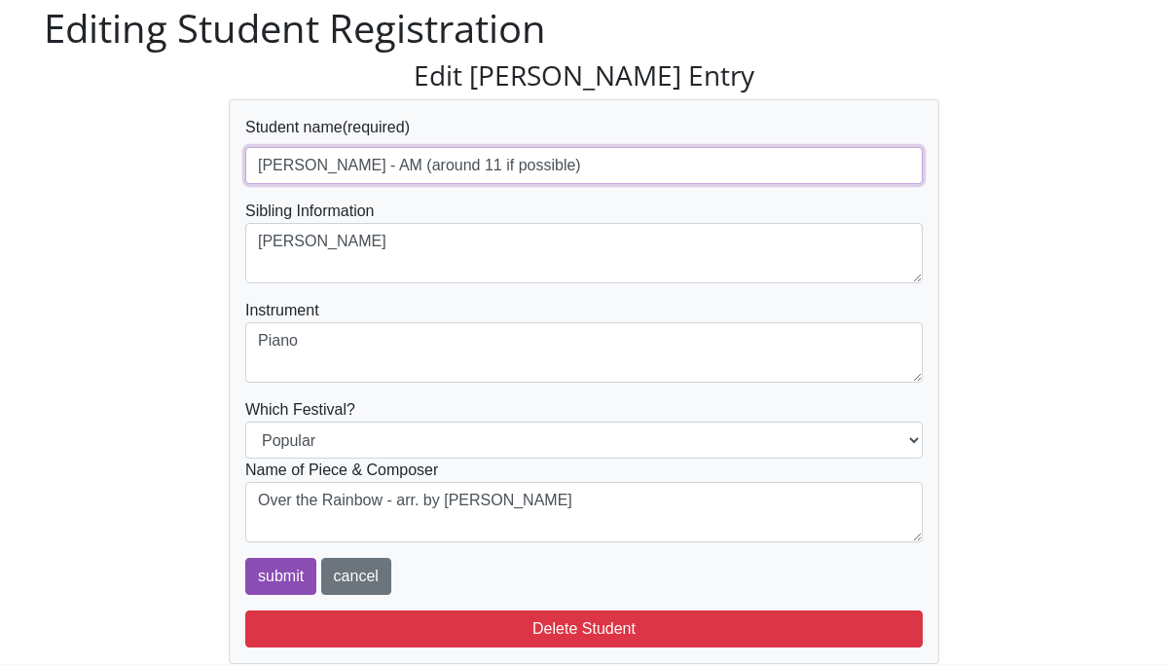
scroll to position [93, 0]
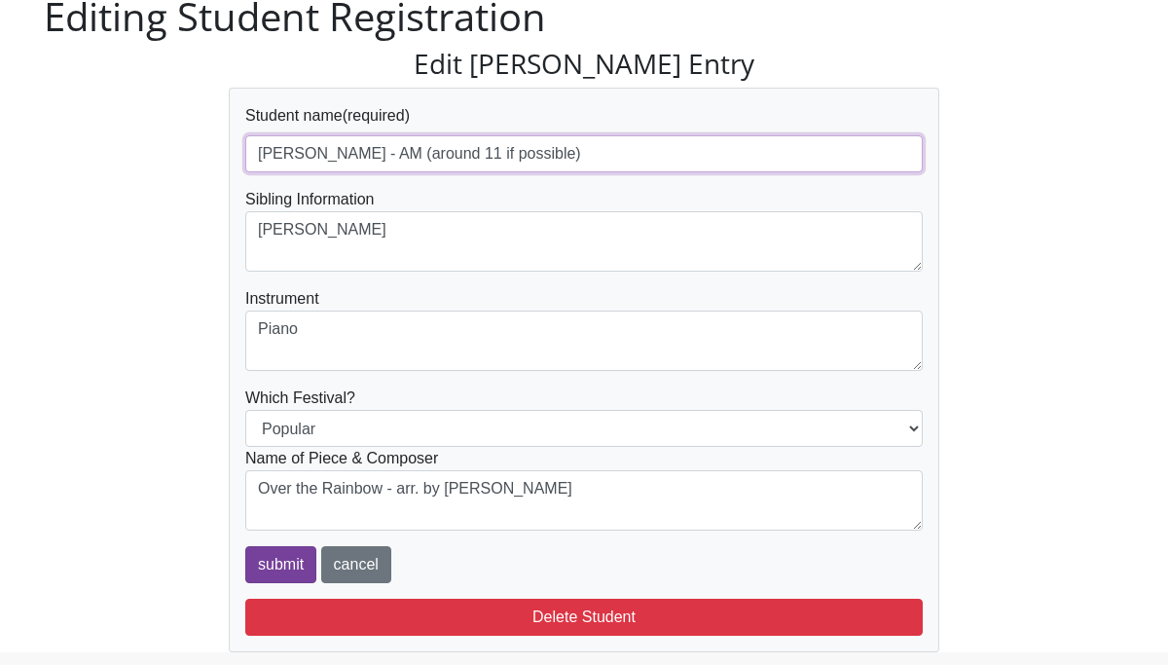
type input "[PERSON_NAME] - AM (around 11 if possible)"
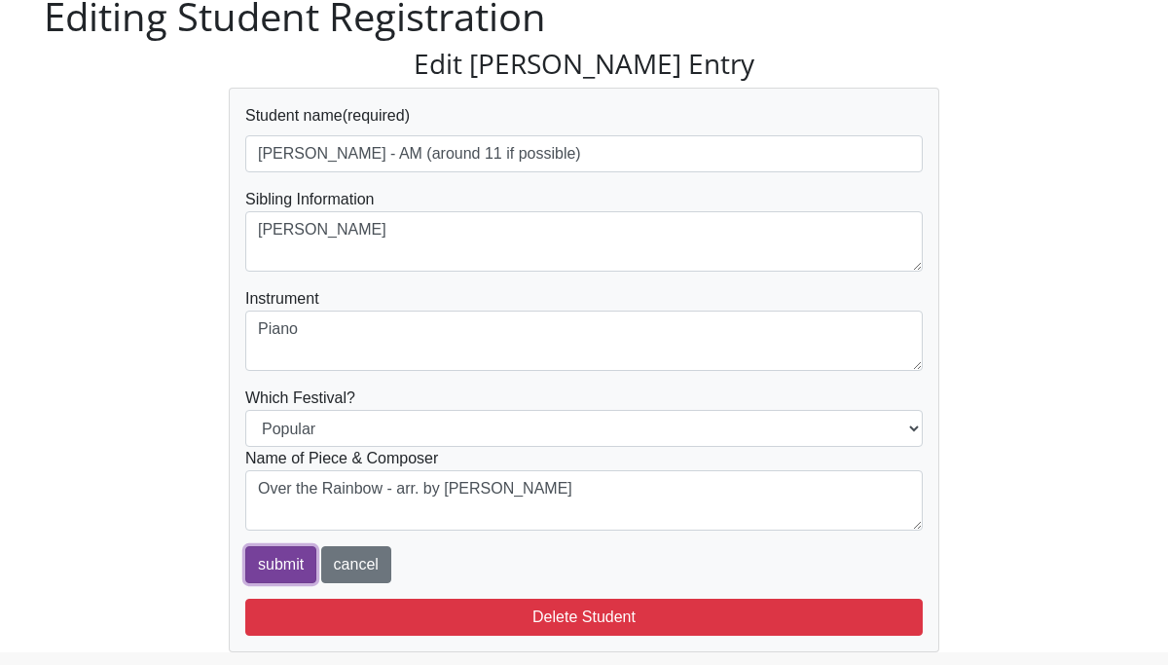
click at [273, 561] on input "submit" at bounding box center [280, 564] width 71 height 37
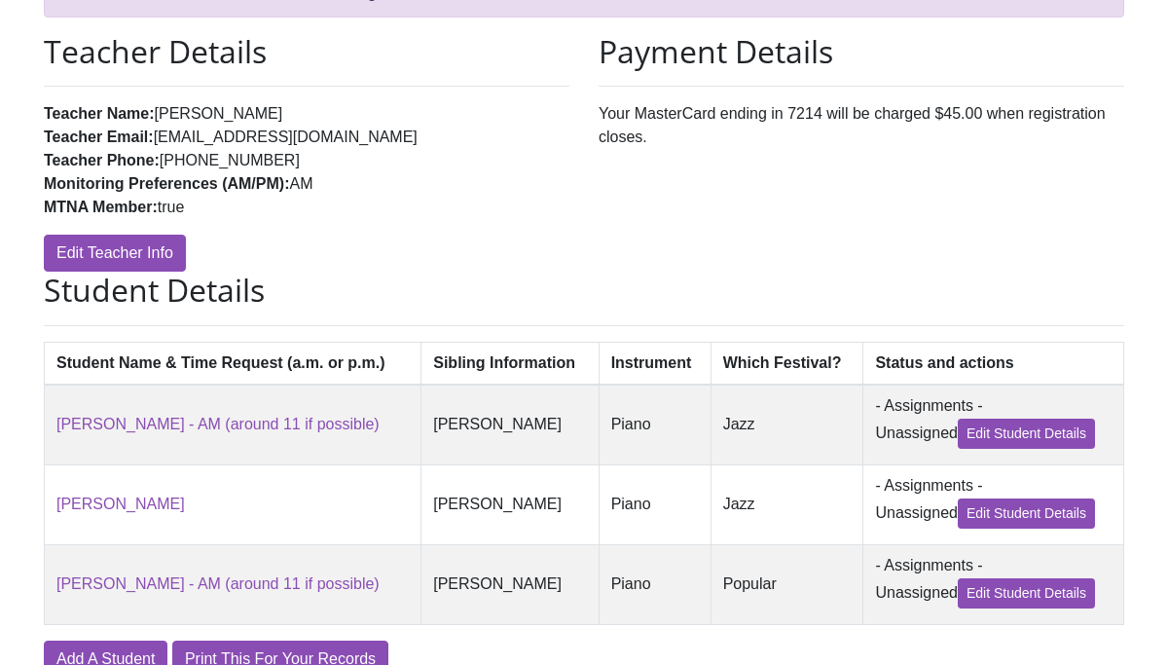
scroll to position [336, 0]
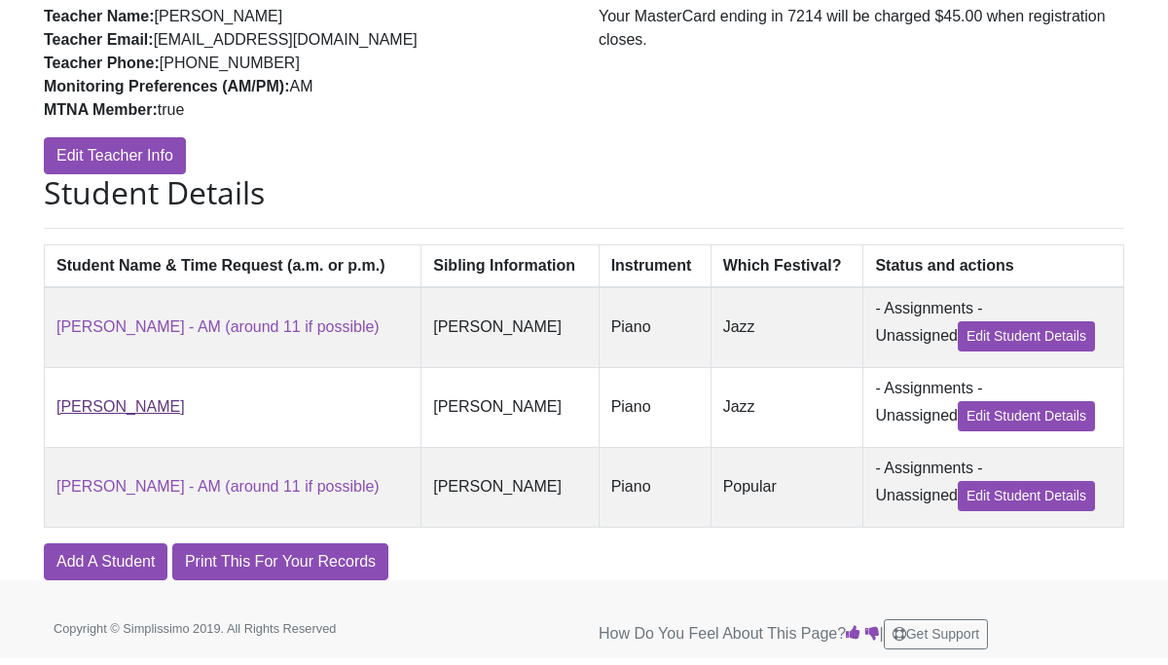
click at [119, 410] on link "[PERSON_NAME]" at bounding box center [120, 406] width 129 height 17
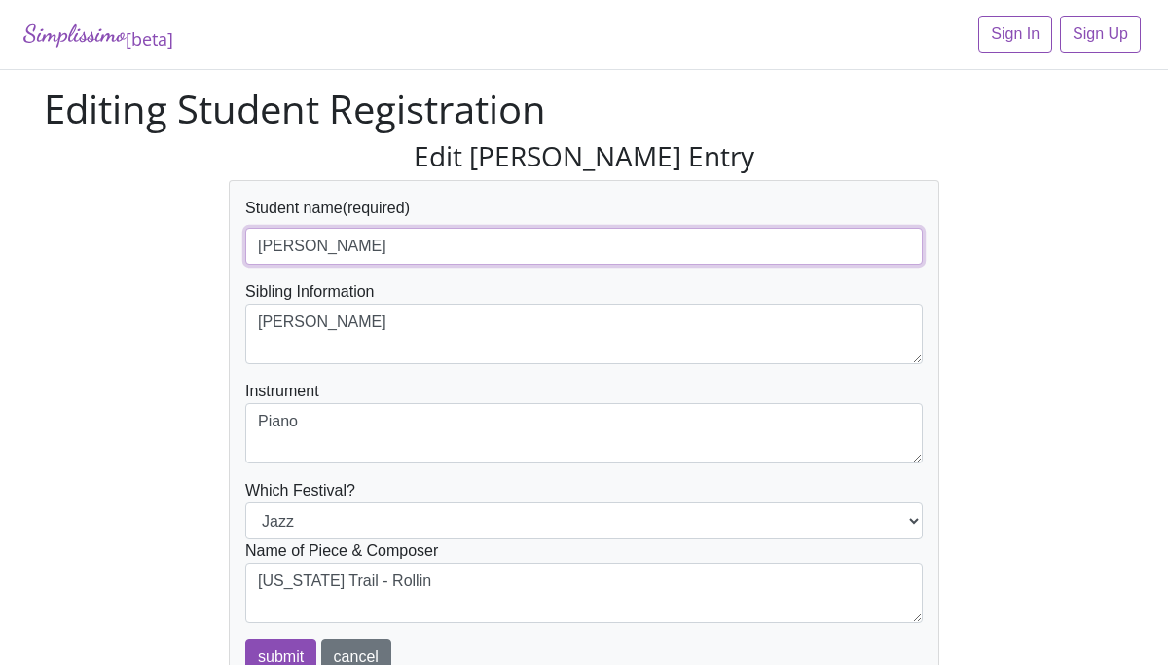
click at [365, 251] on input "[PERSON_NAME]" at bounding box center [584, 246] width 678 height 37
paste input "AM (around 11 if possible)"
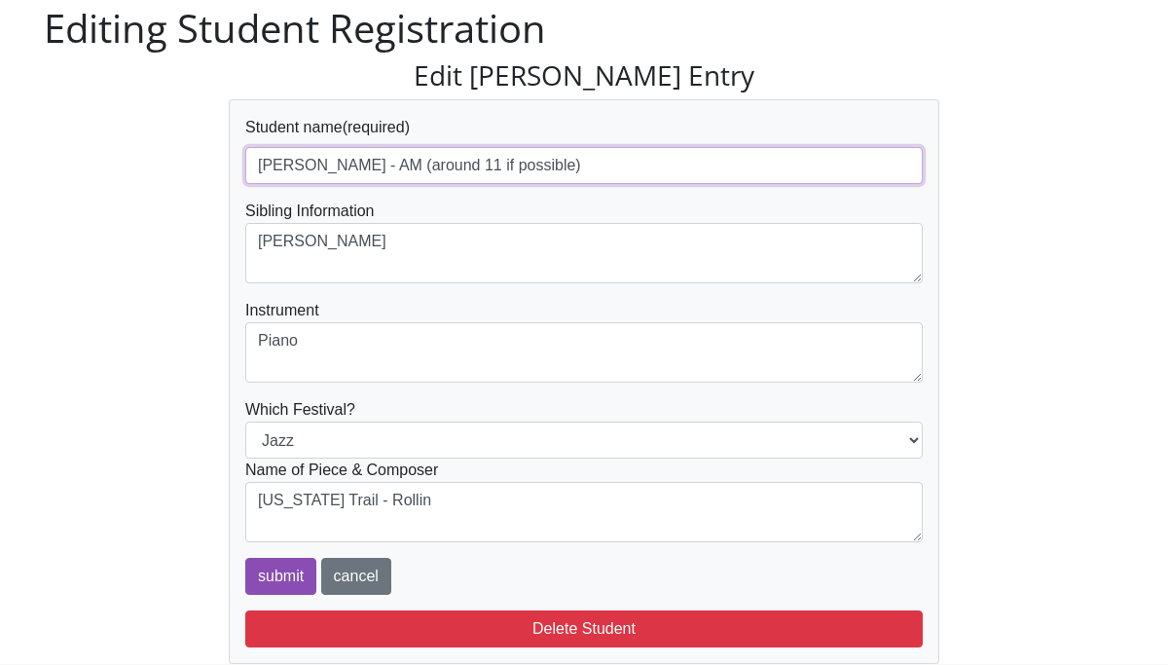
scroll to position [165, 0]
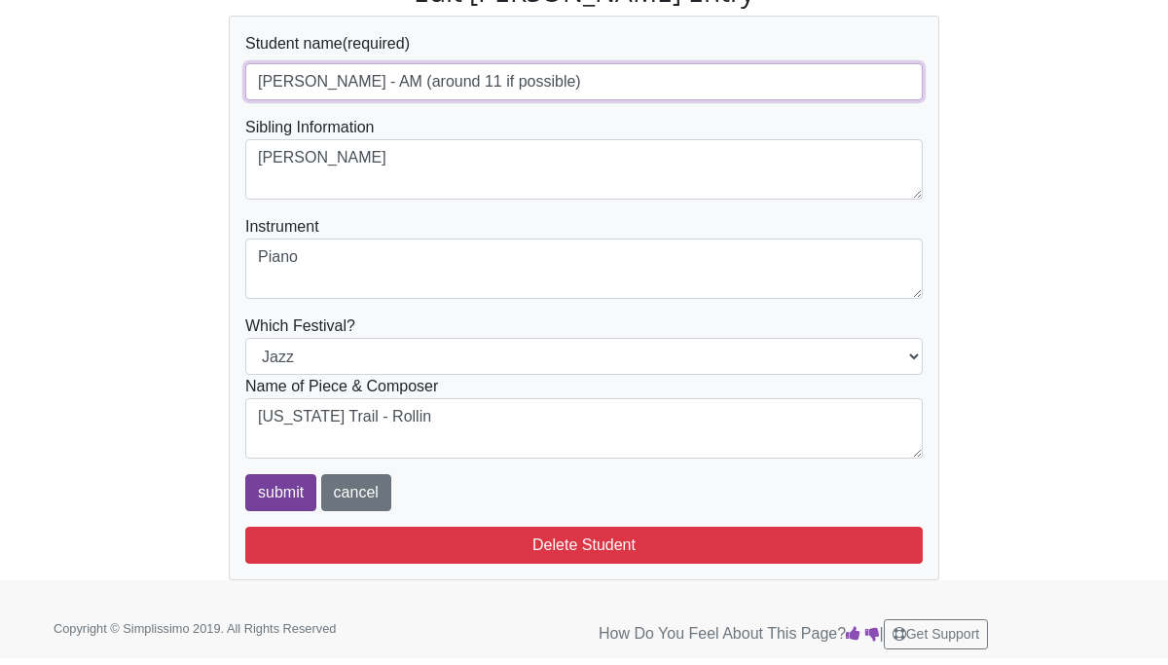
type input "[PERSON_NAME] - AM (around 11 if possible)"
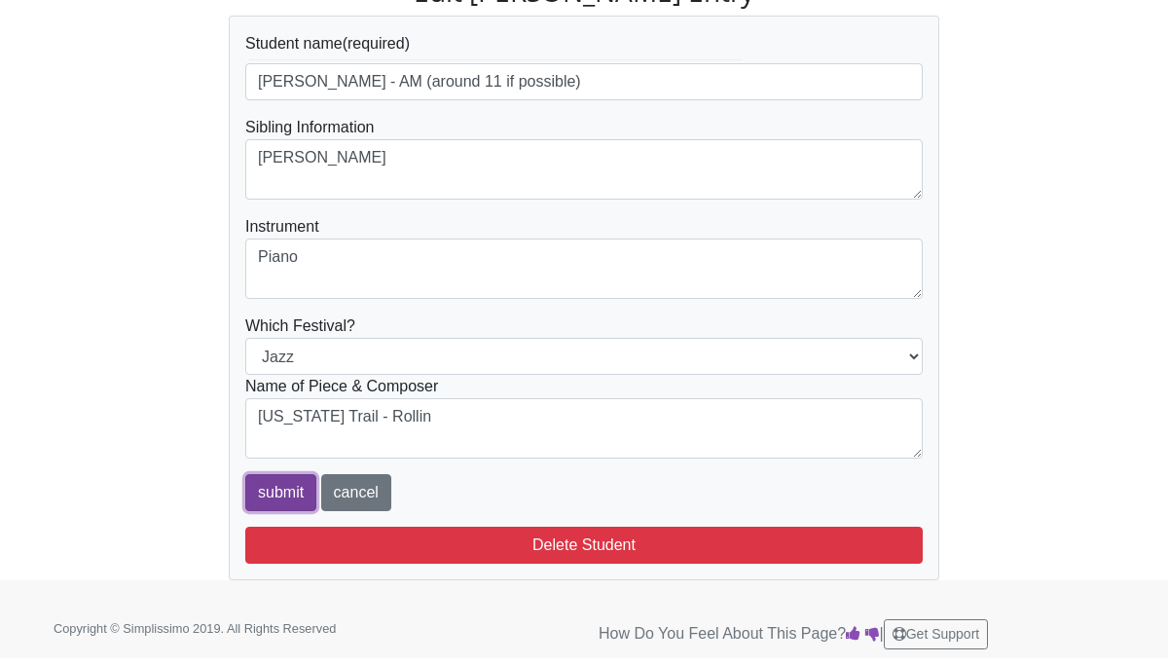
click at [286, 485] on input "submit" at bounding box center [280, 492] width 71 height 37
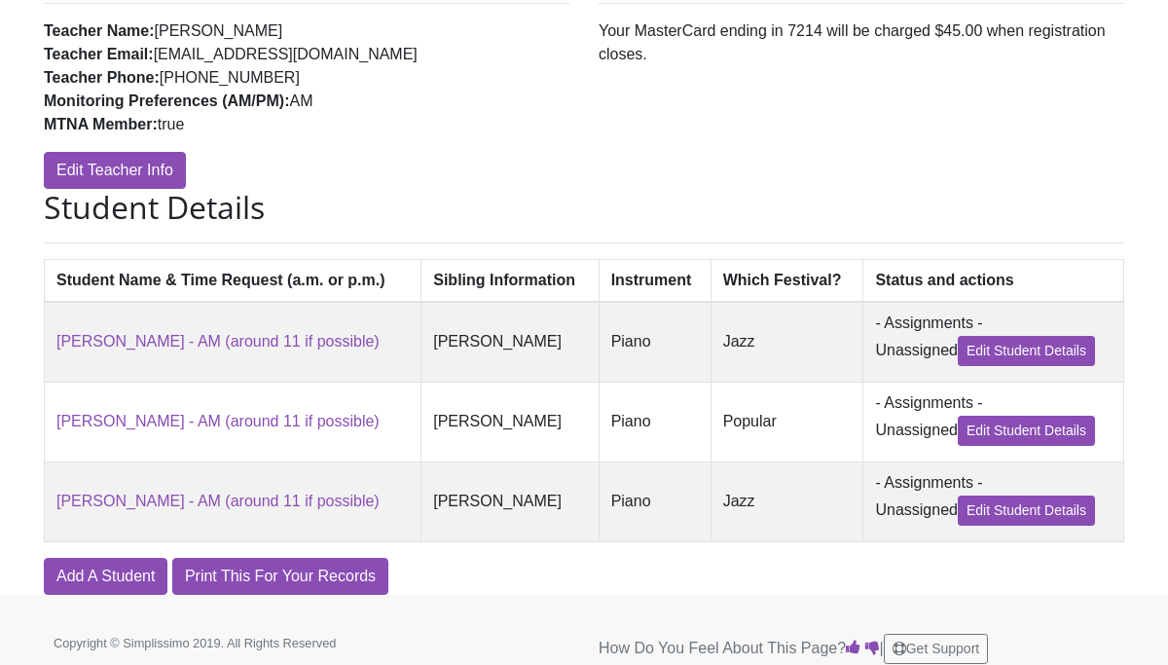
scroll to position [336, 0]
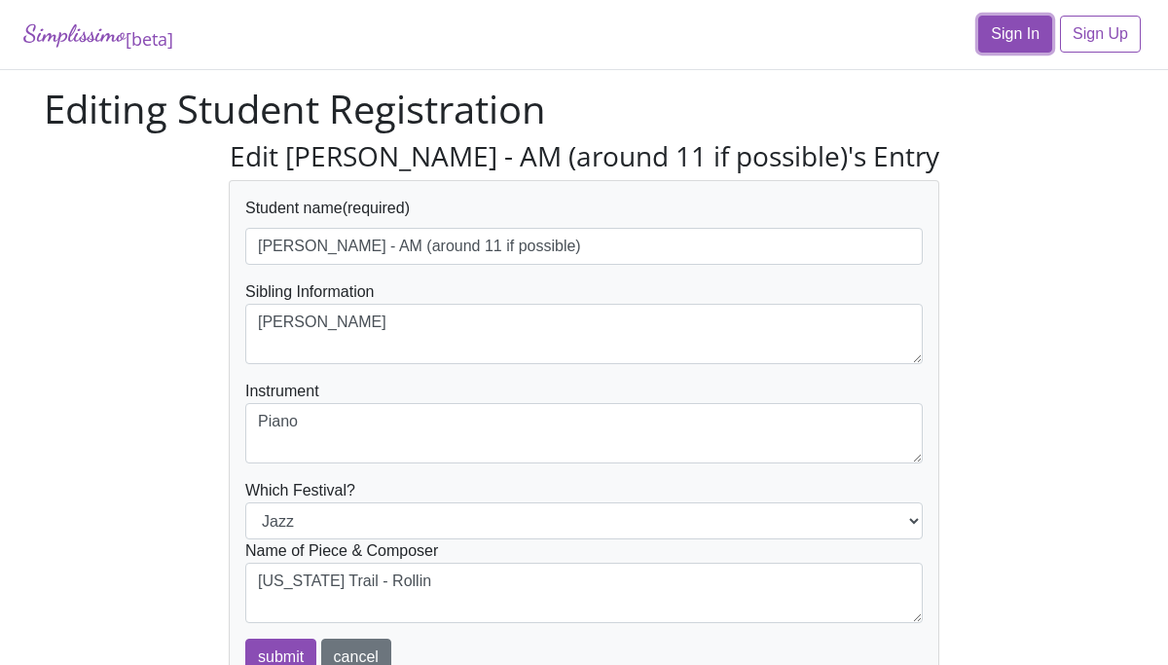
click at [1018, 32] on link "Sign In" at bounding box center [1016, 34] width 74 height 37
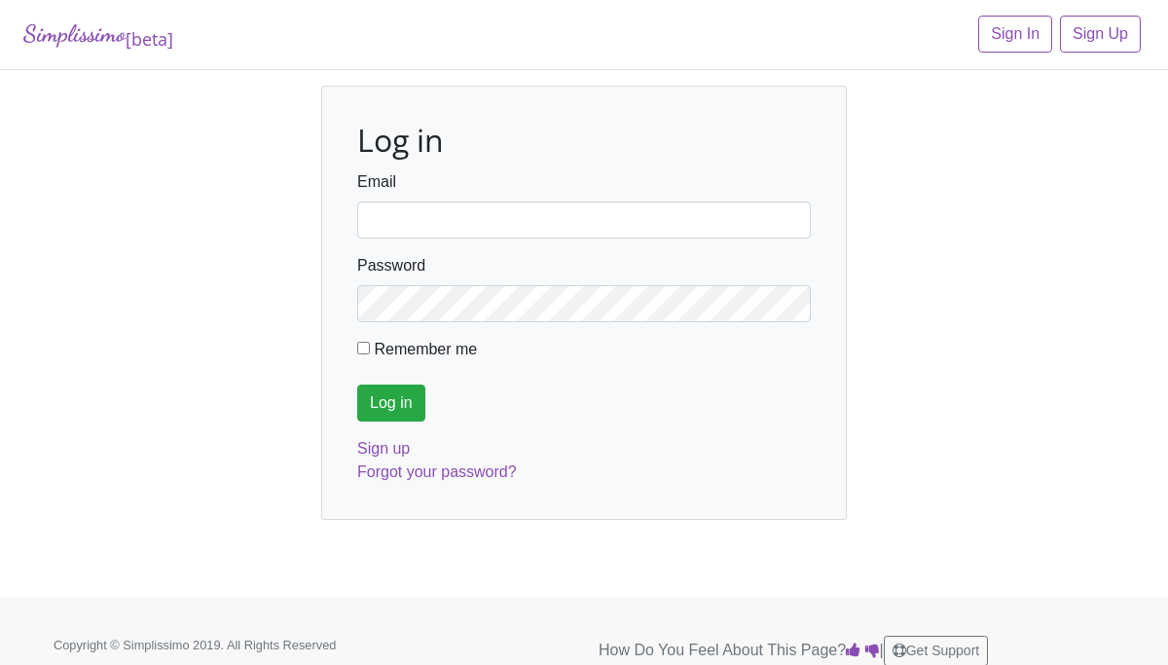
type input "[EMAIL_ADDRESS][DOMAIN_NAME]"
click at [389, 404] on input "Log in" at bounding box center [391, 403] width 68 height 37
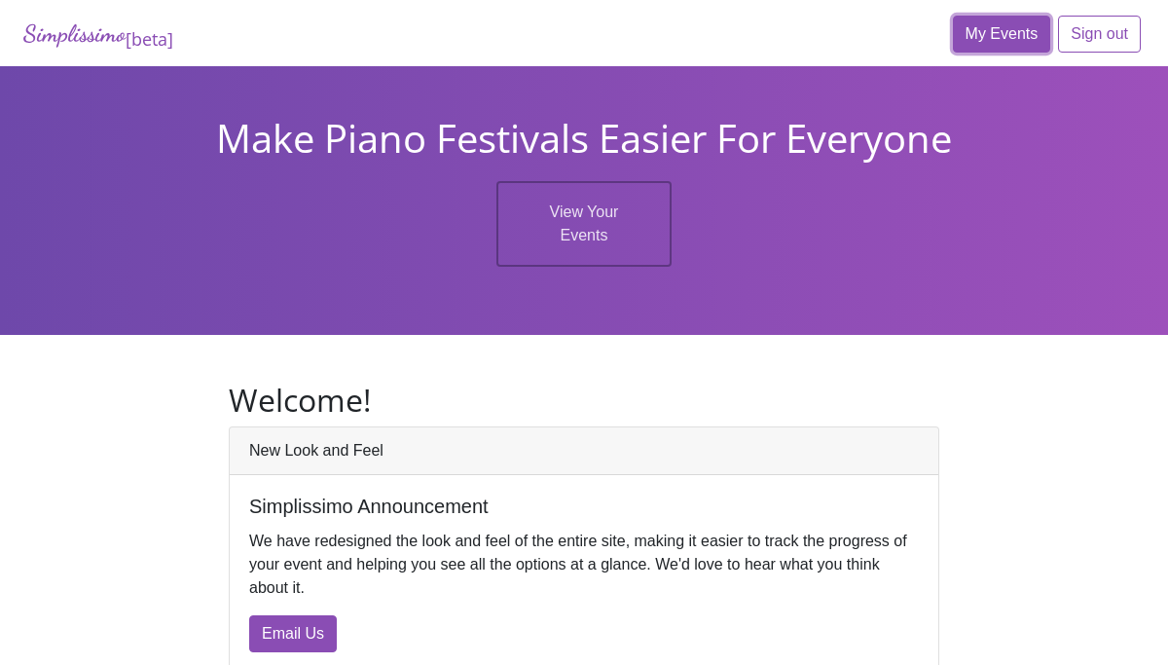
click at [1014, 41] on link "My Events" at bounding box center [1002, 34] width 98 height 37
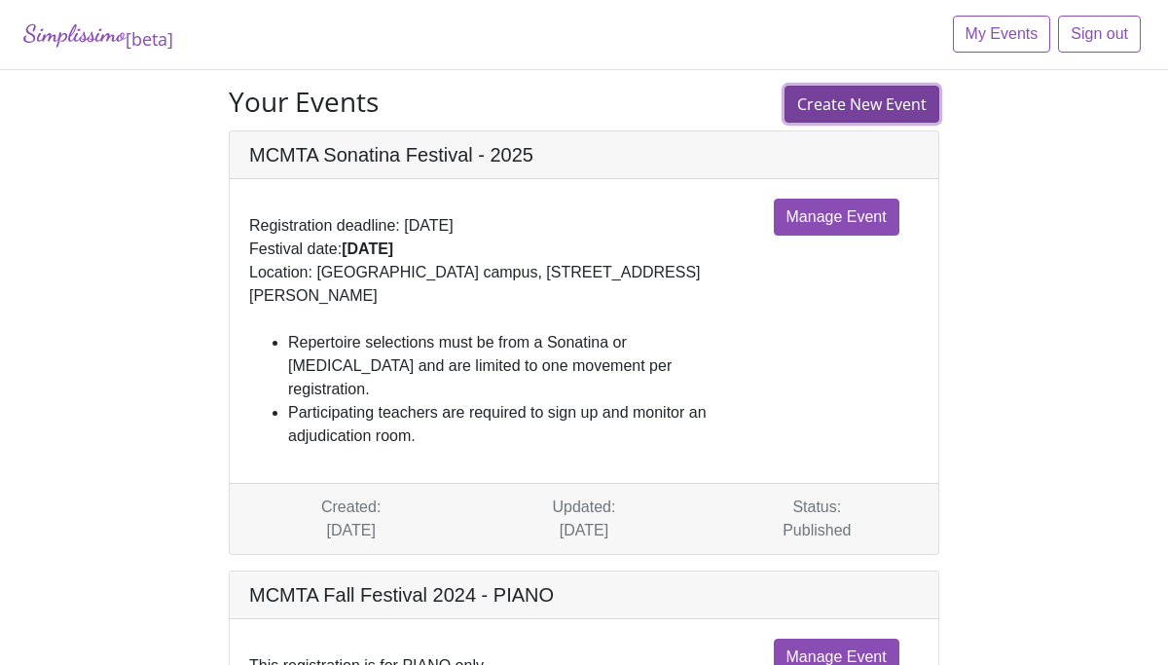
click at [806, 109] on link "Create New Event" at bounding box center [862, 104] width 155 height 37
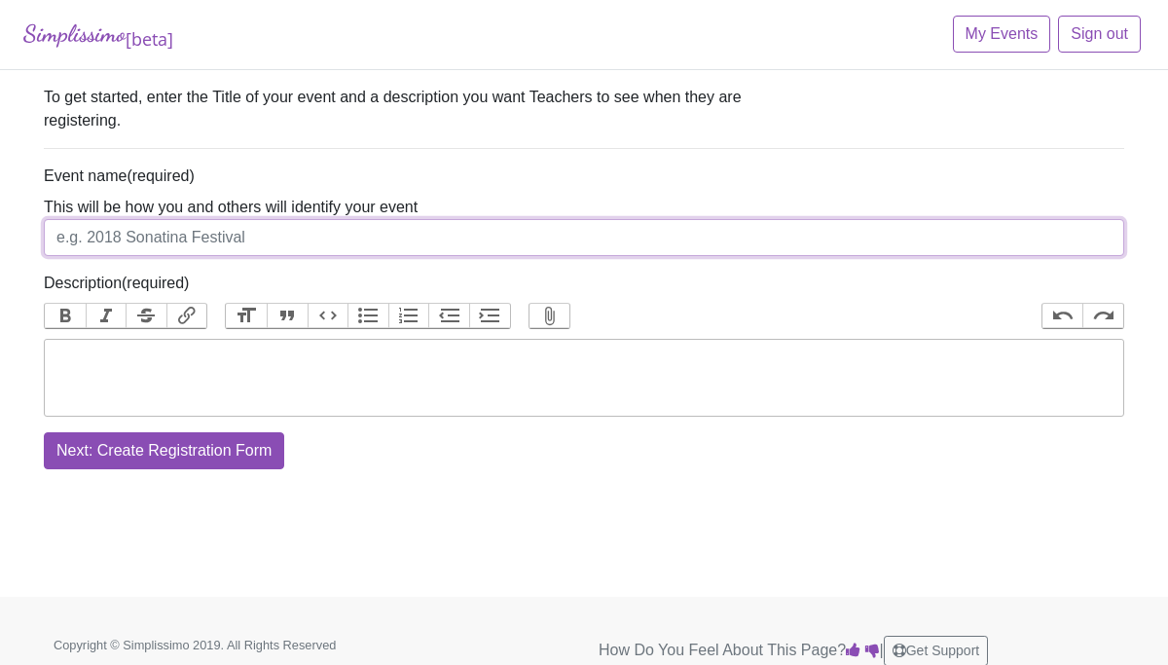
click at [243, 238] on input "Event name" at bounding box center [584, 237] width 1081 height 37
type input "MCMTA Fall Festival"
